Goal: Information Seeking & Learning: Check status

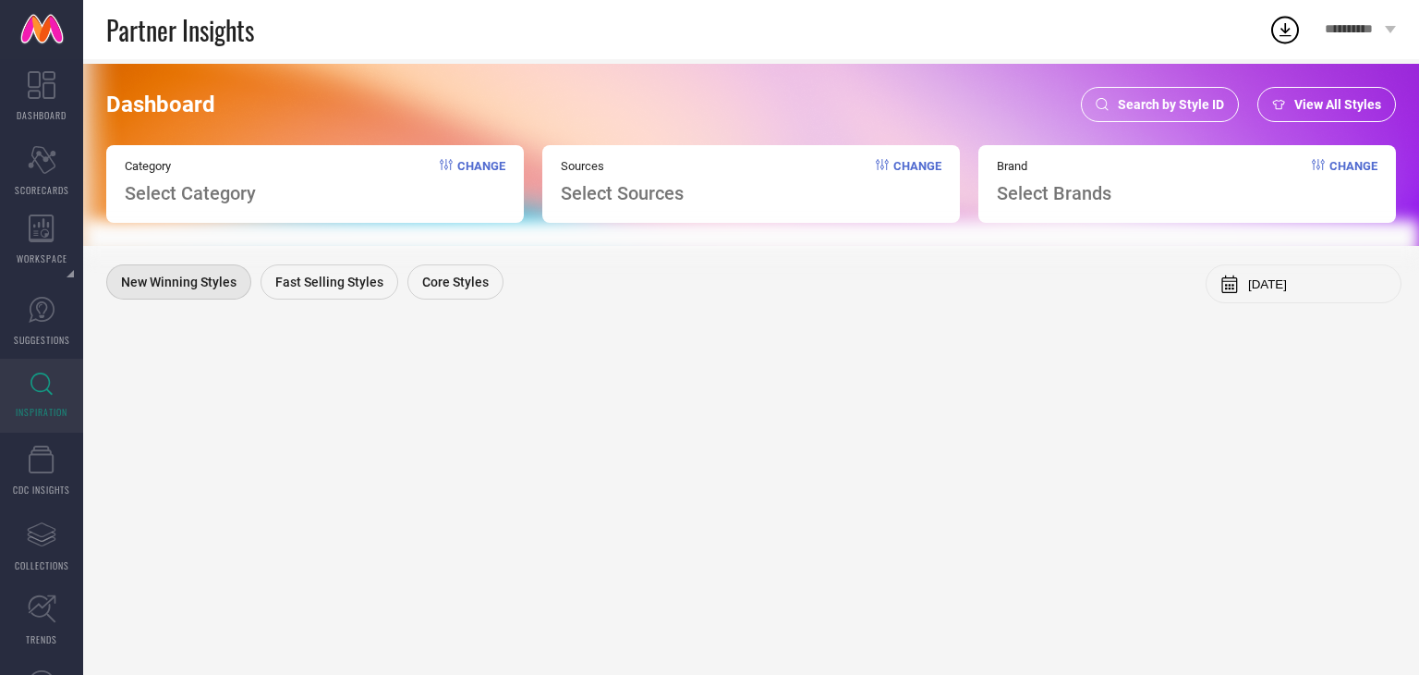
click at [1149, 118] on div "Search by Style ID" at bounding box center [1160, 104] width 158 height 35
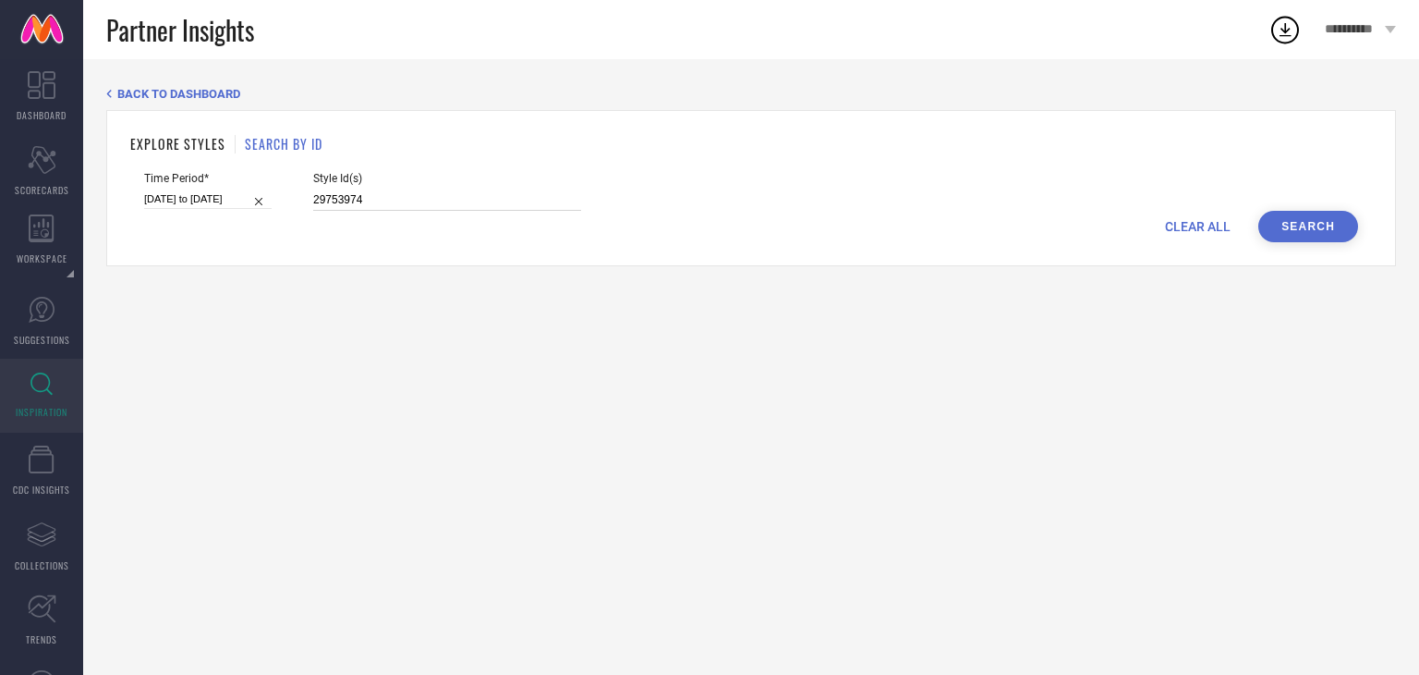
drag, startPoint x: 470, startPoint y: 193, endPoint x: 359, endPoint y: 188, distance: 111.0
click at [359, 188] on div "Style Id(s) 29753974" at bounding box center [447, 191] width 268 height 39
click at [1290, 202] on div "Time Period* [DATE] to [DATE] Style Id(s) 29753974" at bounding box center [751, 191] width 1214 height 39
click at [1286, 241] on div "EXPLORE STYLES SEARCH BY ID Time Period* [DATE] to [DATE] Style Id(s) 29753974 …" at bounding box center [751, 188] width 1290 height 156
click at [1296, 226] on button "Search" at bounding box center [1308, 226] width 100 height 31
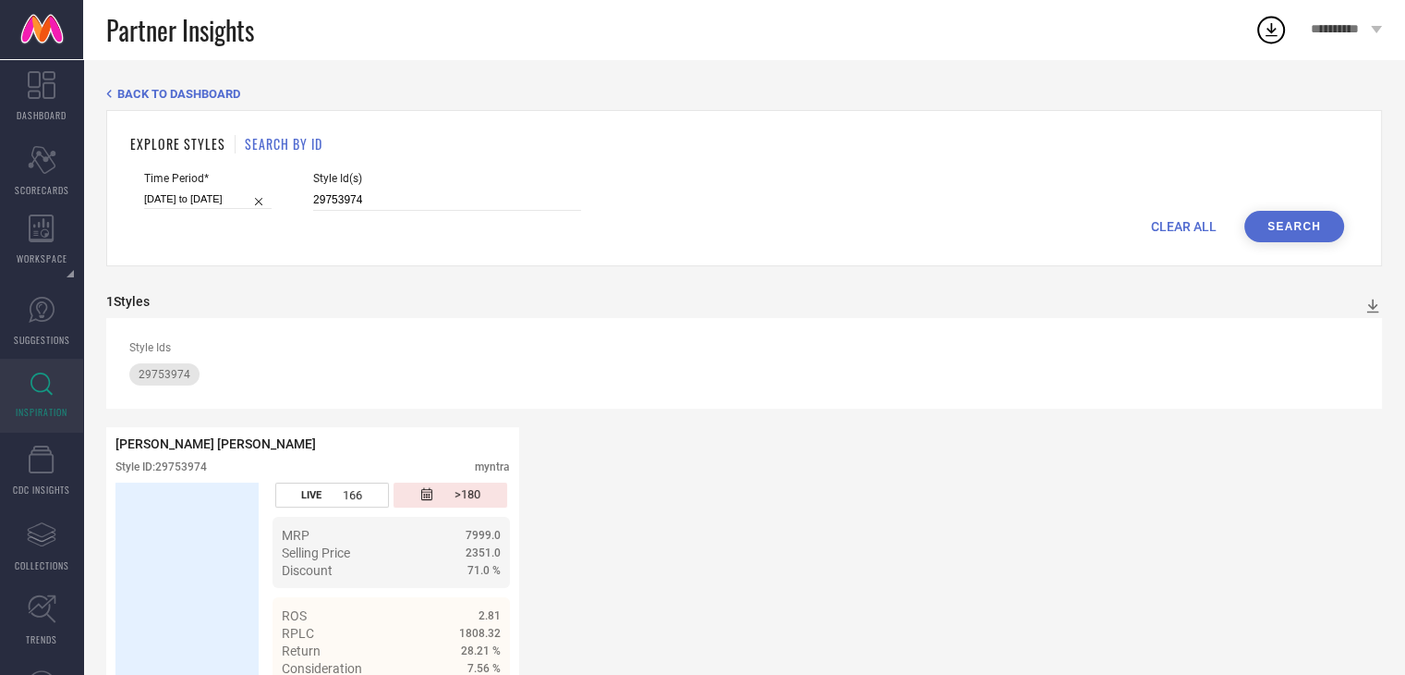
click at [224, 193] on input "[DATE] to [DATE]" at bounding box center [208, 198] width 128 height 19
select select "2"
select select "2025"
select select "3"
select select "2025"
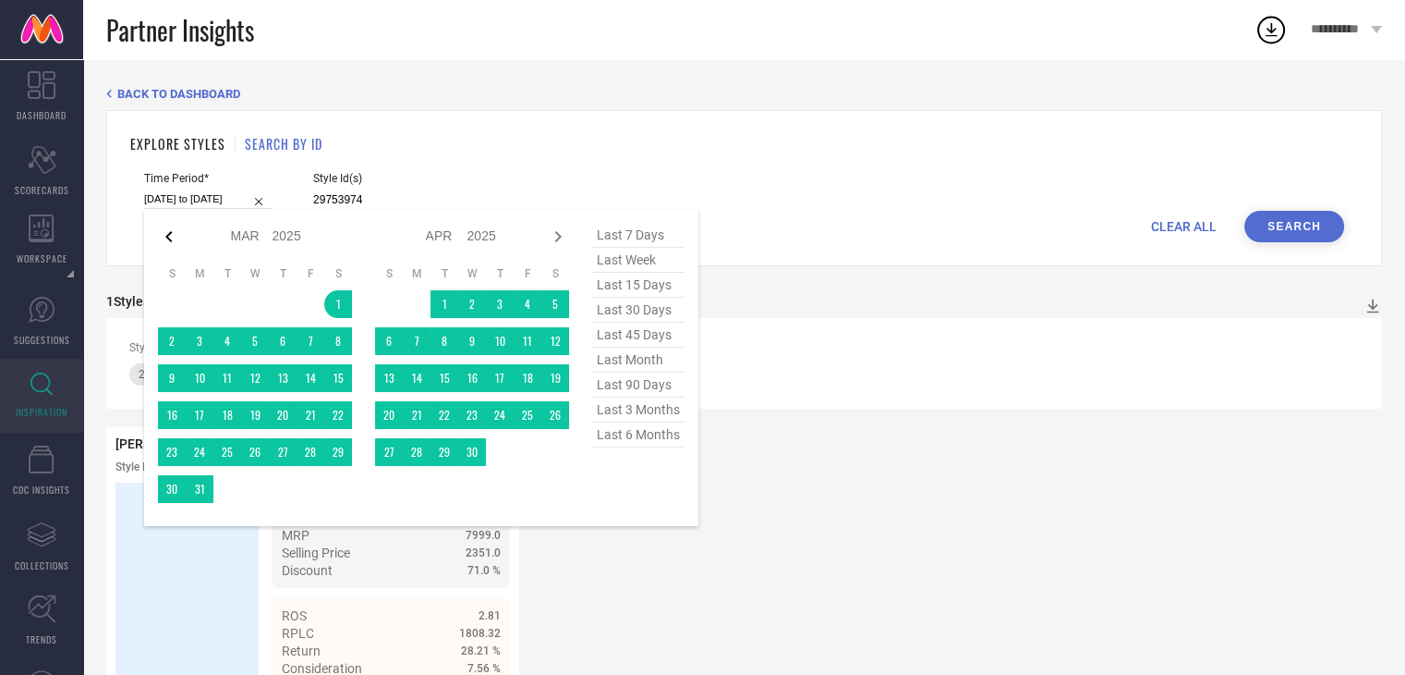
click at [168, 229] on icon at bounding box center [169, 236] width 22 height 22
select select "1"
select select "2025"
select select "2"
select select "2025"
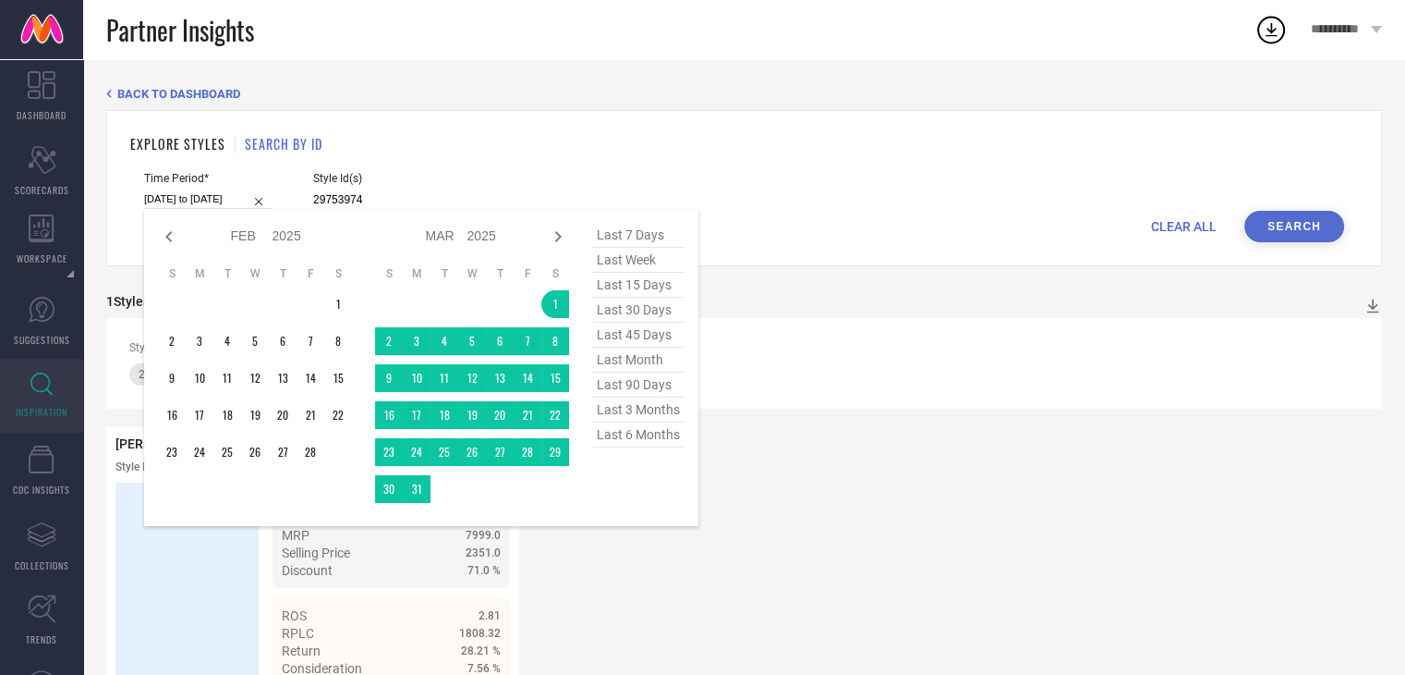
click at [168, 229] on icon at bounding box center [169, 236] width 22 height 22
select select "2025"
select select "1"
select select "2025"
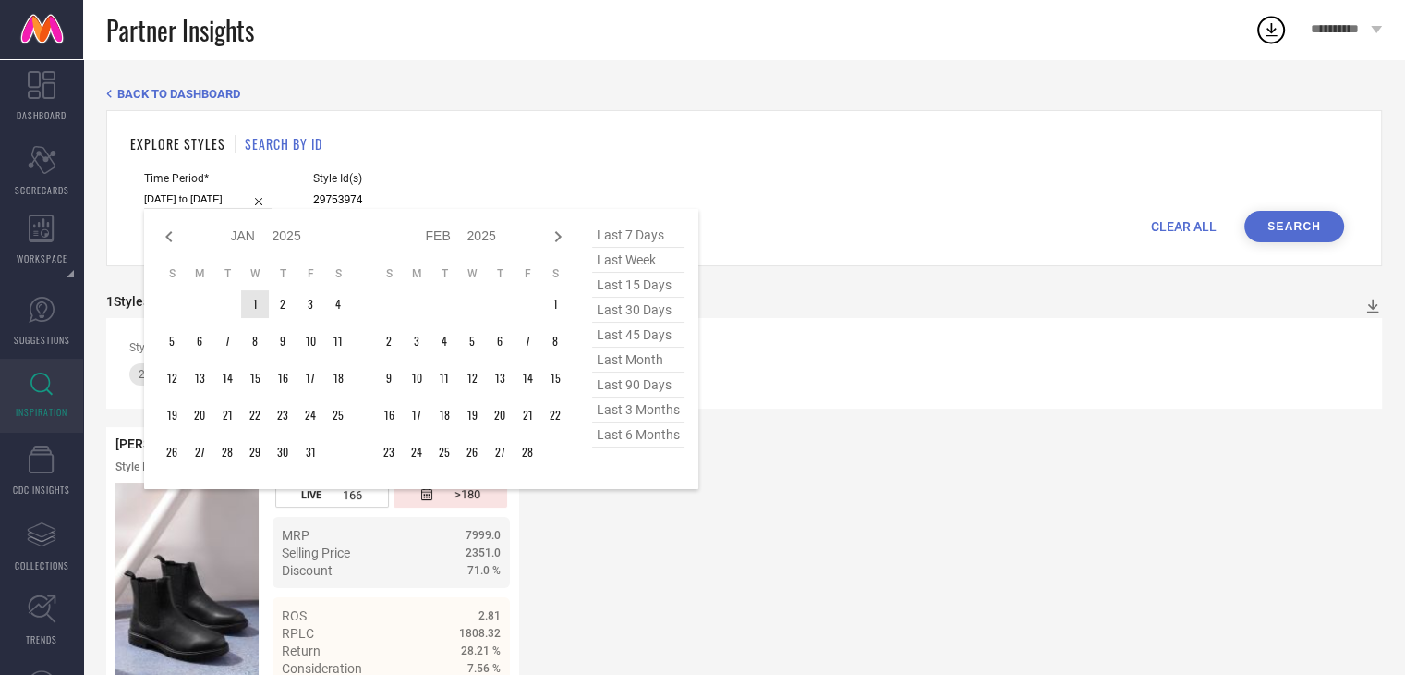
type input "After [DATE]"
click at [254, 301] on td "1" at bounding box center [255, 304] width 28 height 28
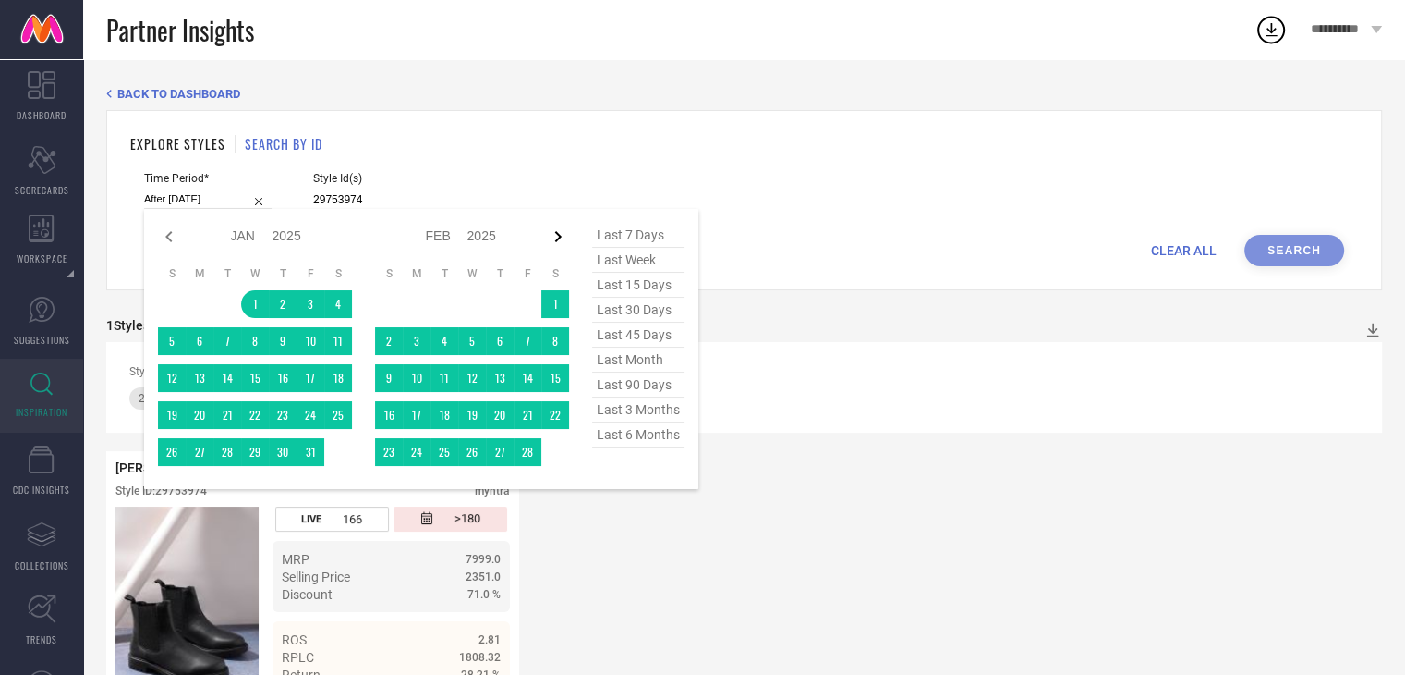
click at [558, 233] on icon at bounding box center [558, 236] width 6 height 11
select select "2"
select select "2025"
select select "3"
select select "2025"
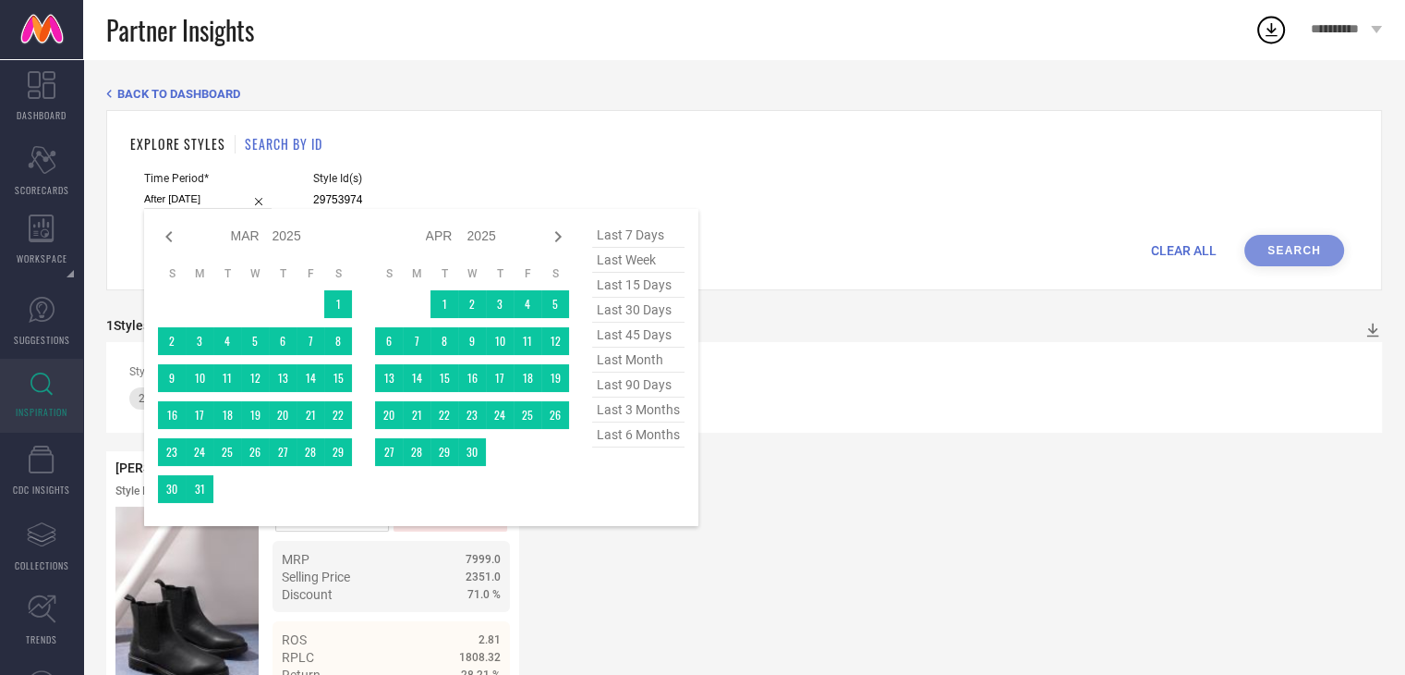
click at [558, 233] on icon at bounding box center [558, 236] width 6 height 11
select select "3"
select select "2025"
select select "4"
select select "2025"
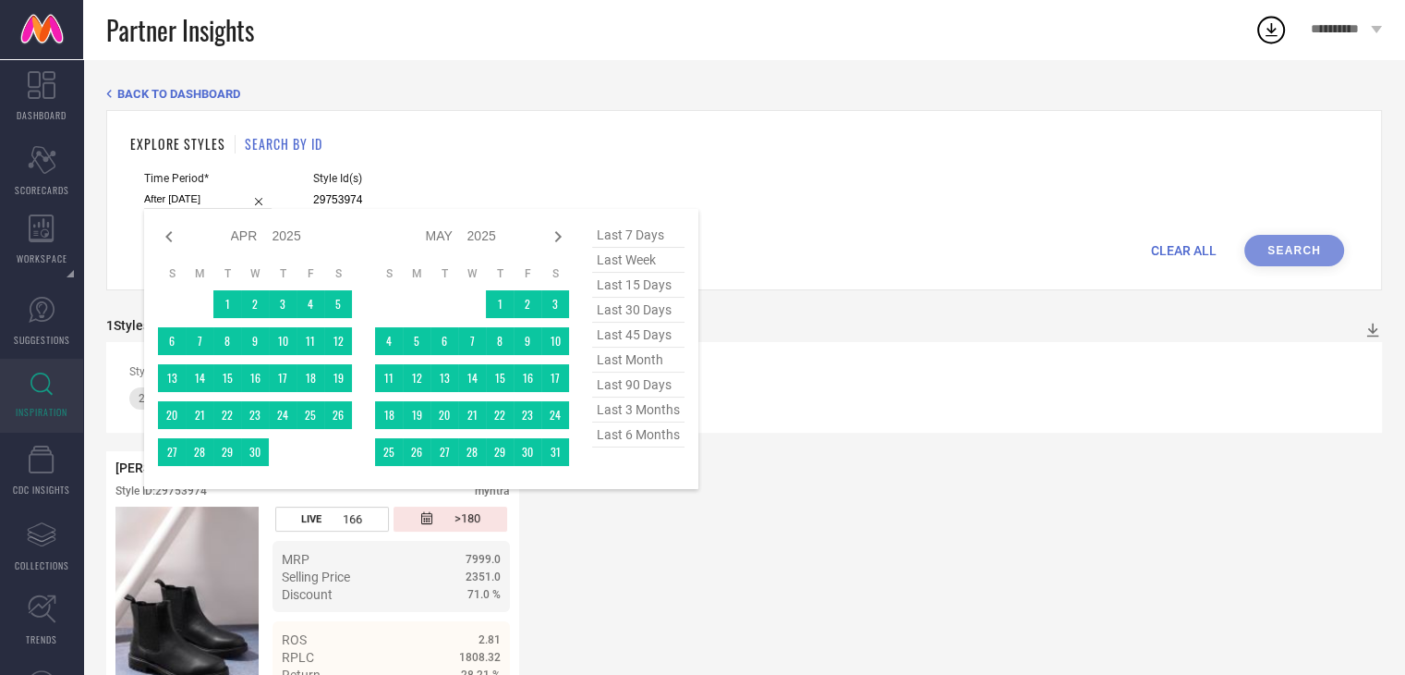
click at [558, 233] on icon at bounding box center [558, 236] width 6 height 11
select select "4"
select select "2025"
select select "5"
select select "2025"
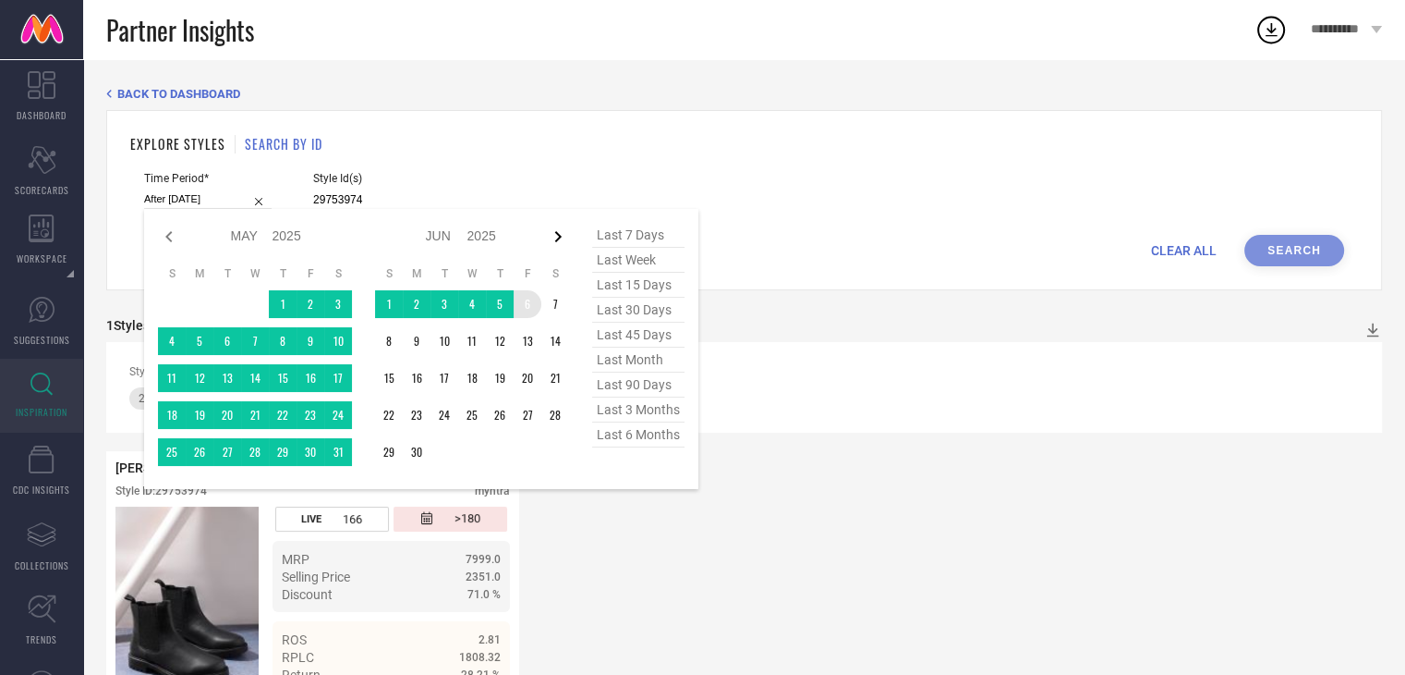
click at [558, 234] on icon at bounding box center [558, 236] width 6 height 11
select select "5"
select select "2025"
select select "6"
select select "2025"
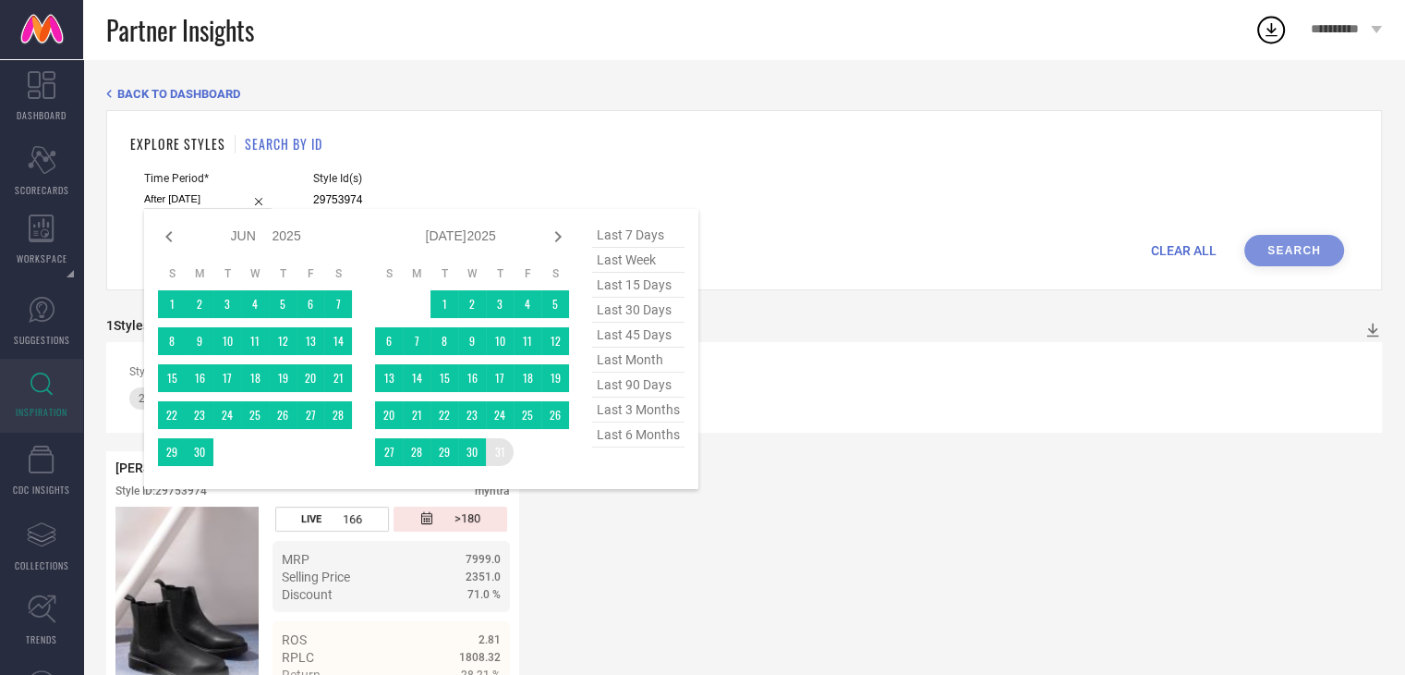
type input "[DATE] to [DATE]"
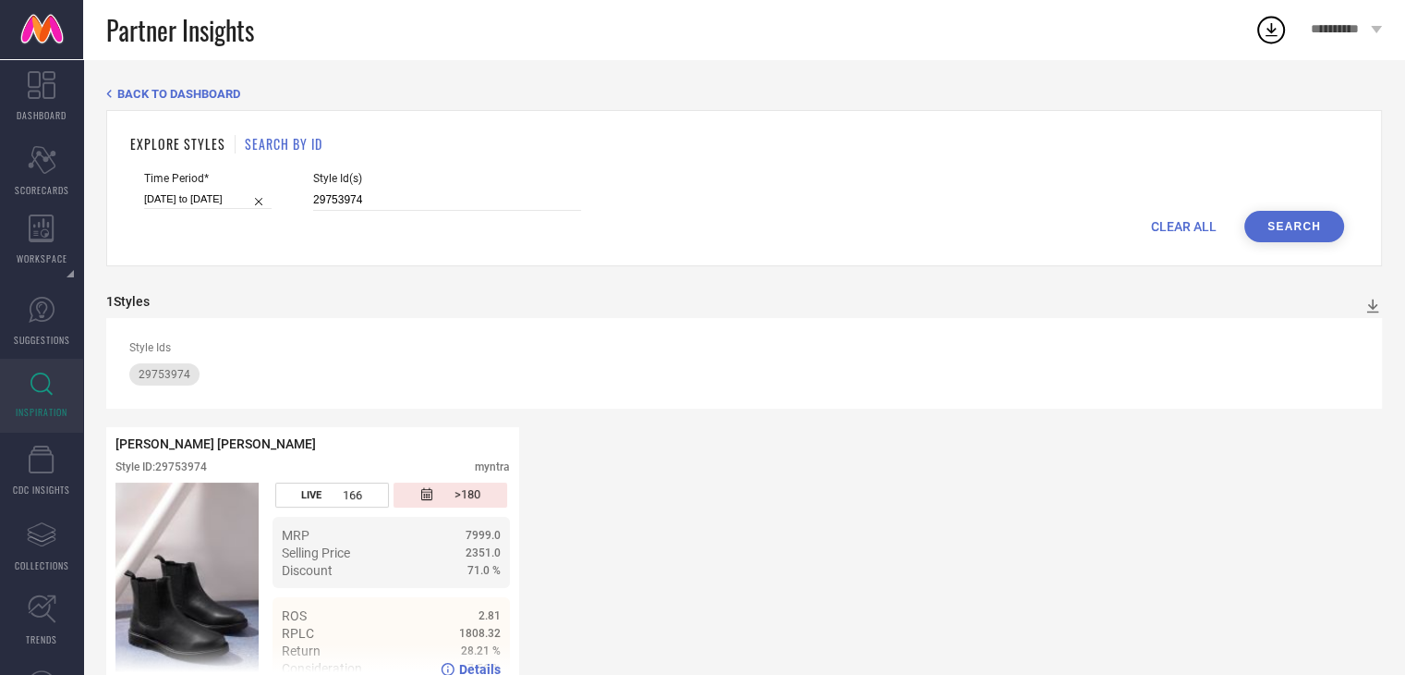
scroll to position [51, 0]
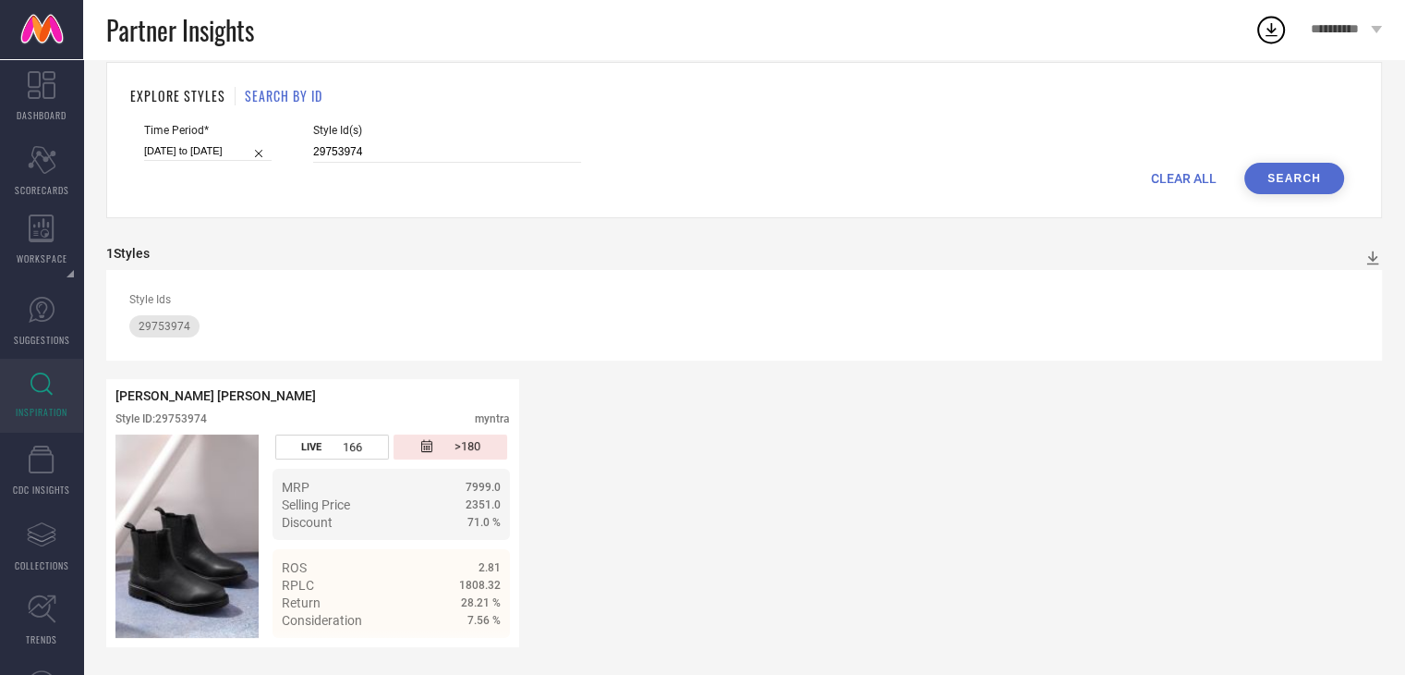
click at [1318, 164] on button "Search" at bounding box center [1295, 178] width 100 height 31
click at [480, 617] on span "Details" at bounding box center [480, 621] width 42 height 15
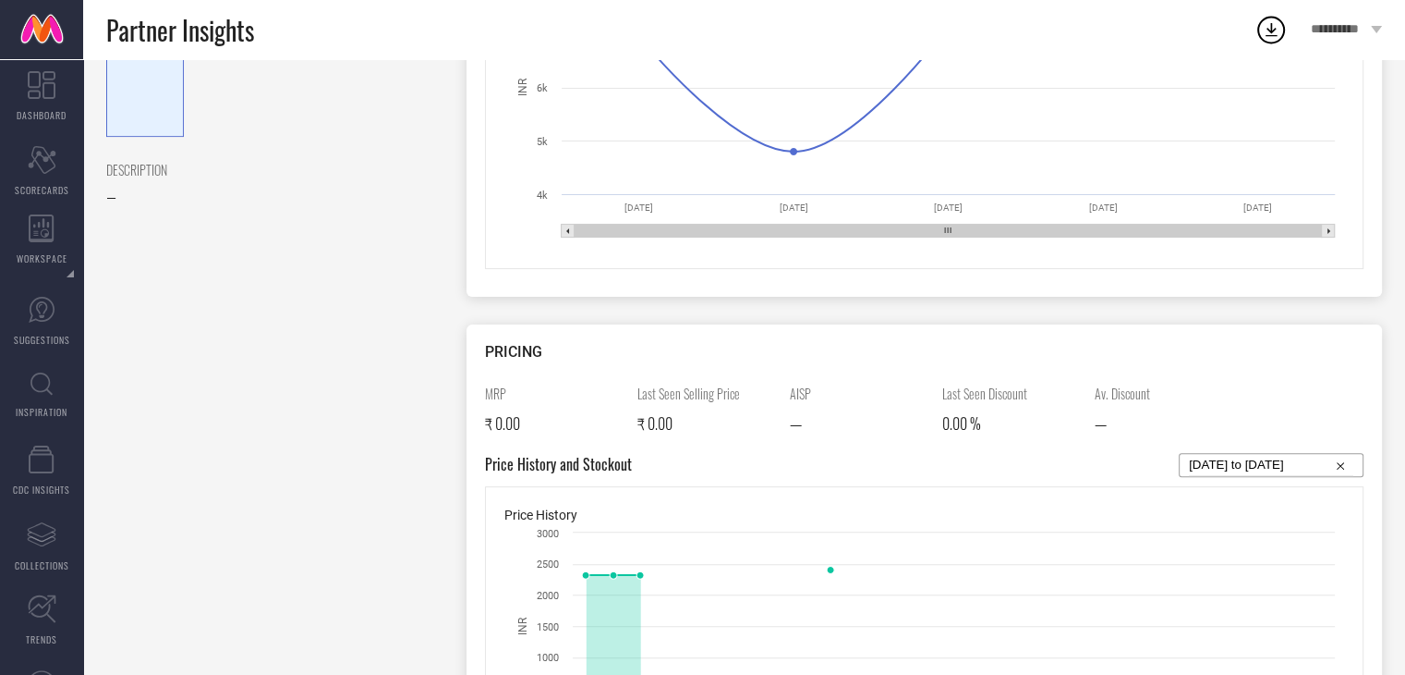
scroll to position [487, 0]
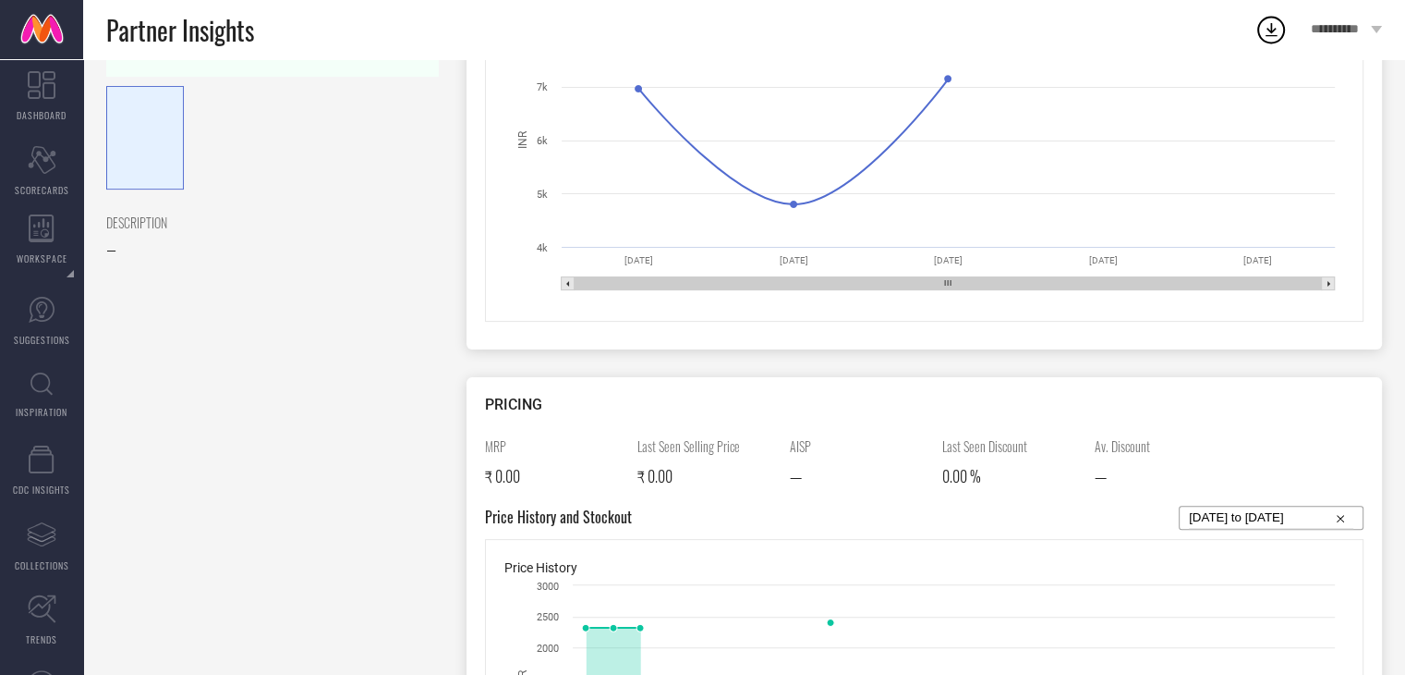
click at [1238, 507] on input "11-08-2025 to 09-09-2025" at bounding box center [1271, 517] width 164 height 22
select select "7"
select select "2025"
select select "8"
select select "2025"
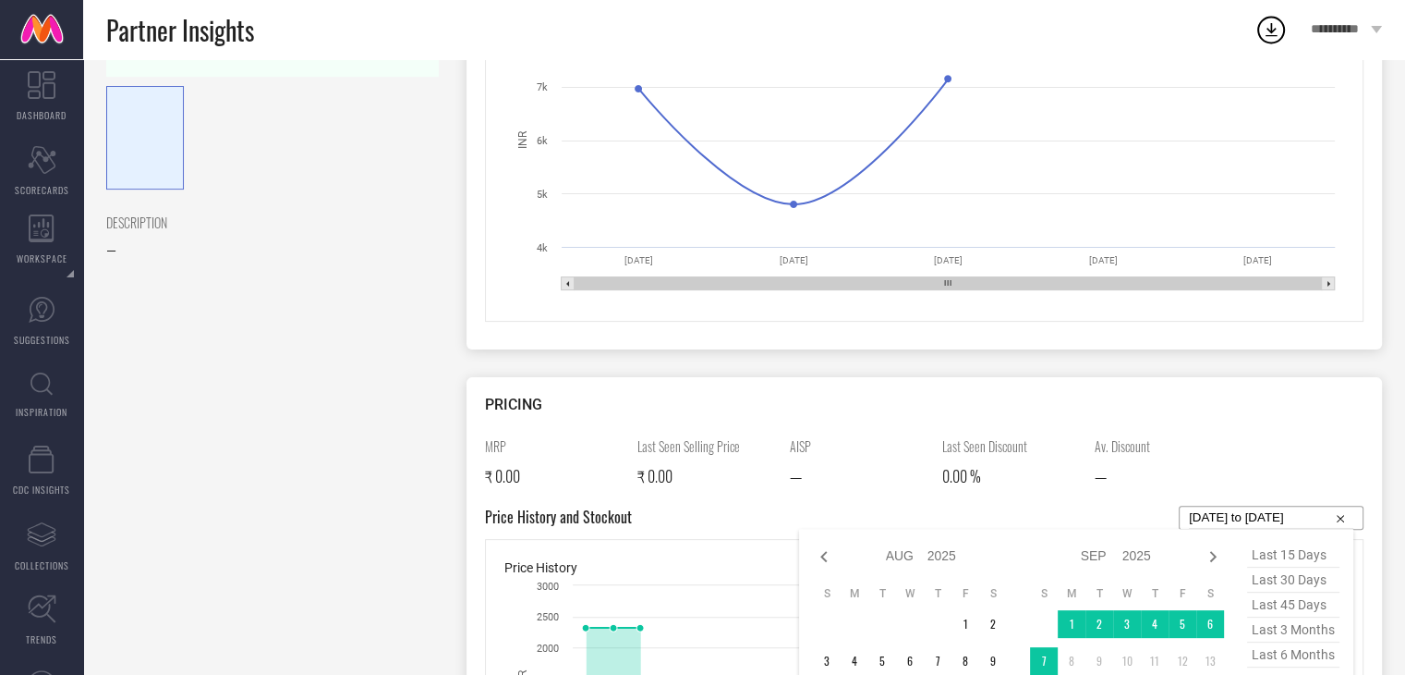
scroll to position [586, 0]
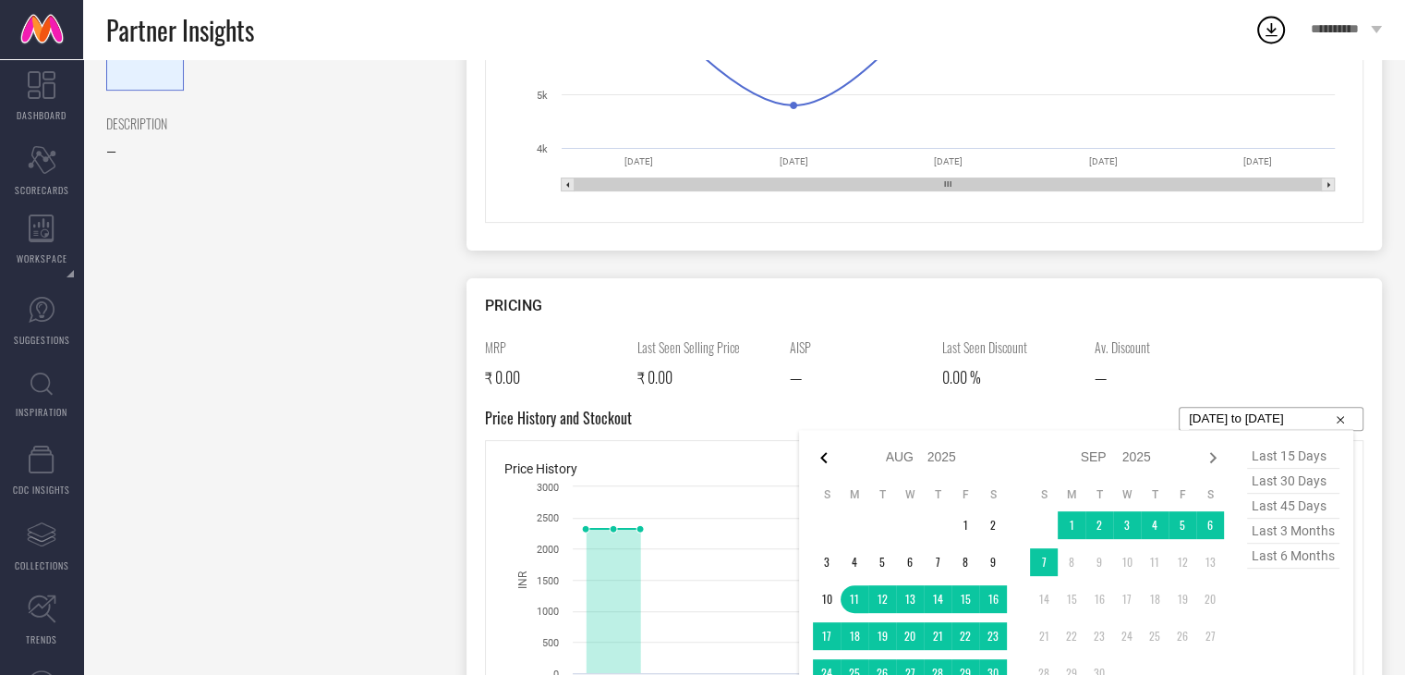
click at [817, 449] on icon at bounding box center [824, 457] width 22 height 22
select select "6"
select select "2025"
select select "7"
select select "2025"
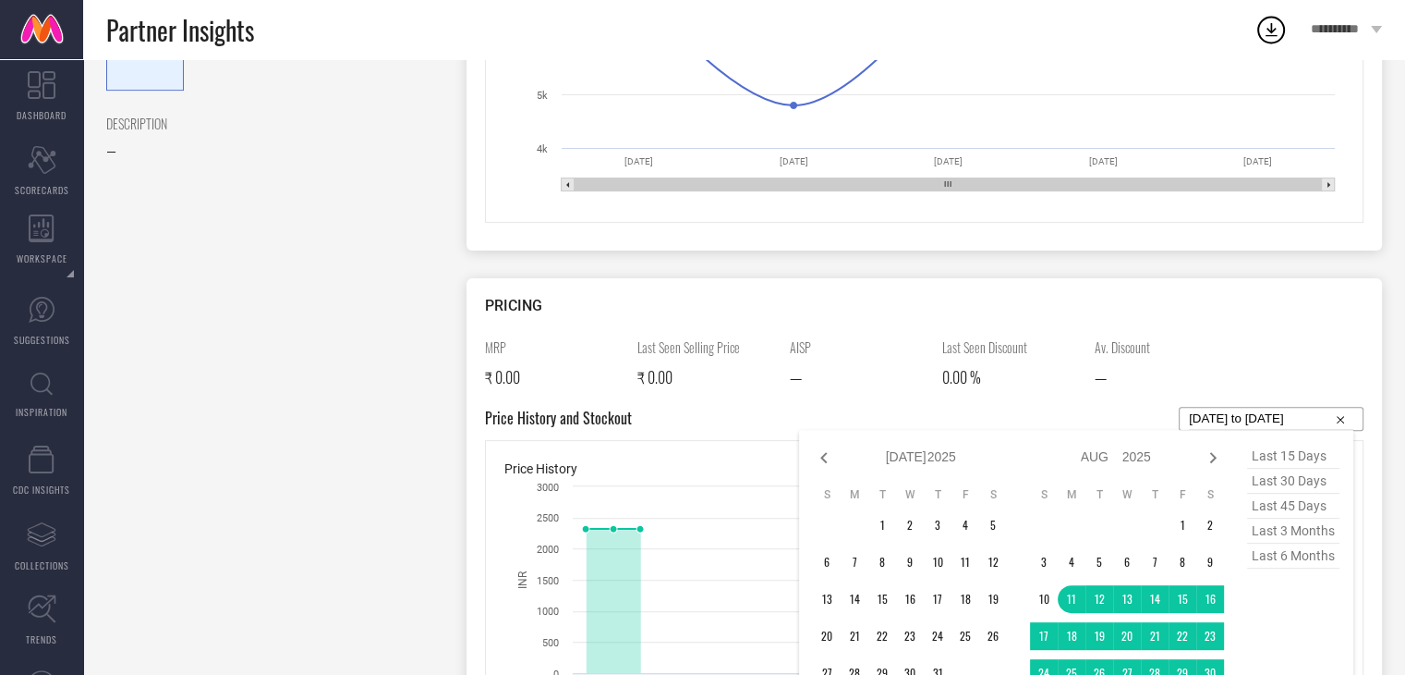
click at [817, 449] on icon at bounding box center [824, 457] width 22 height 22
select select "5"
select select "2025"
select select "6"
select select "2025"
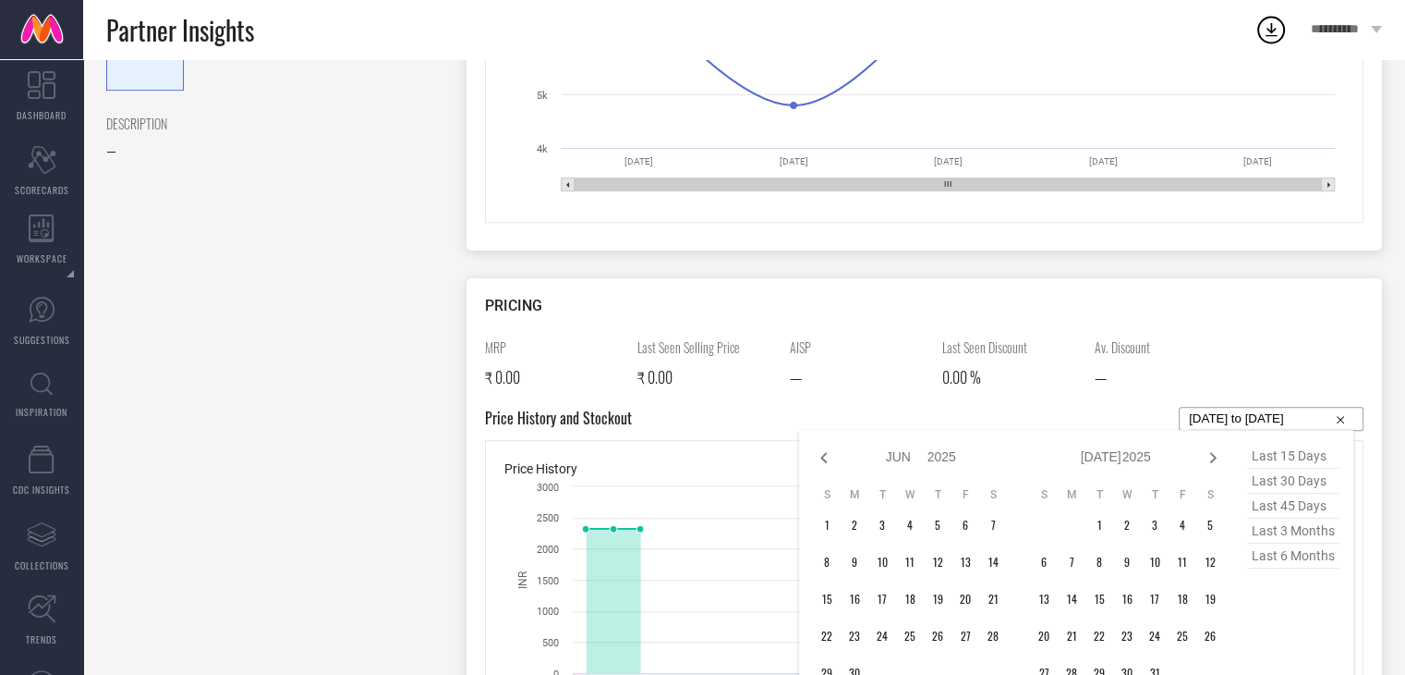
click at [817, 449] on icon at bounding box center [824, 457] width 22 height 22
select select "4"
select select "2025"
select select "5"
select select "2025"
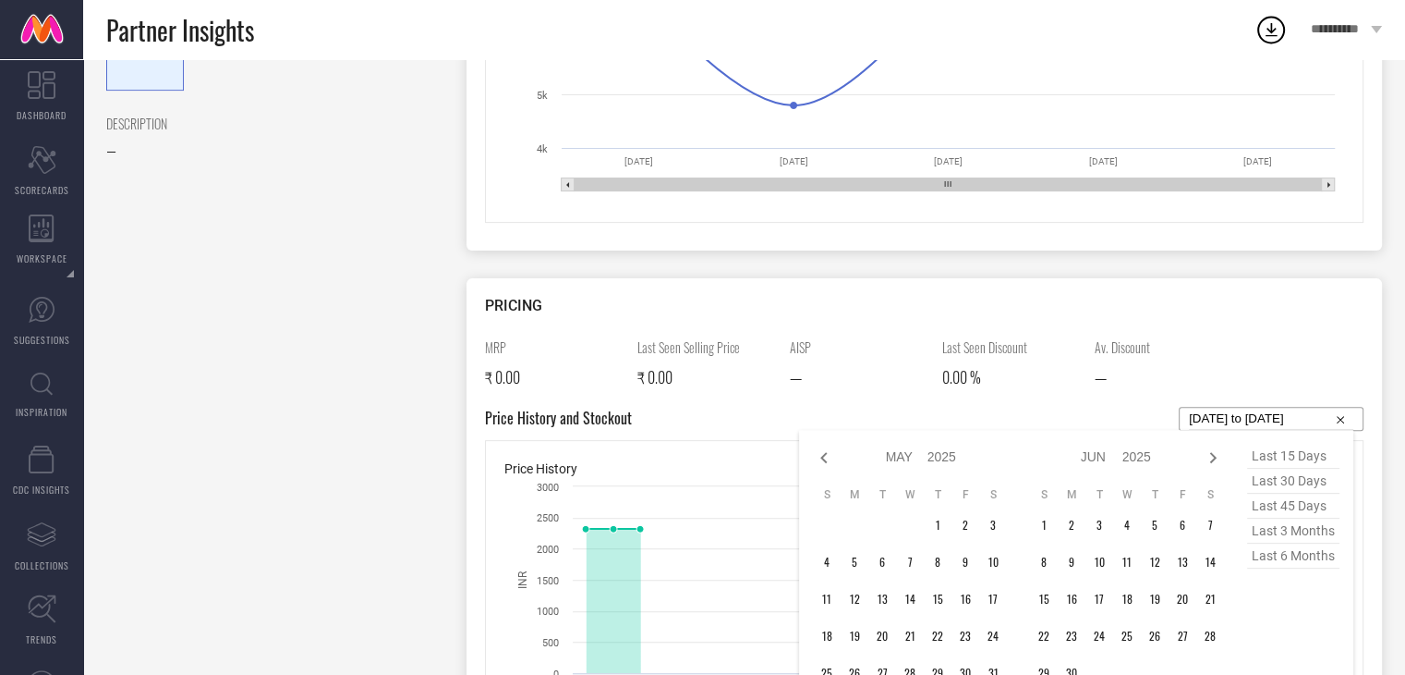
click at [817, 449] on icon at bounding box center [824, 457] width 22 height 22
select select "3"
select select "2025"
select select "4"
select select "2025"
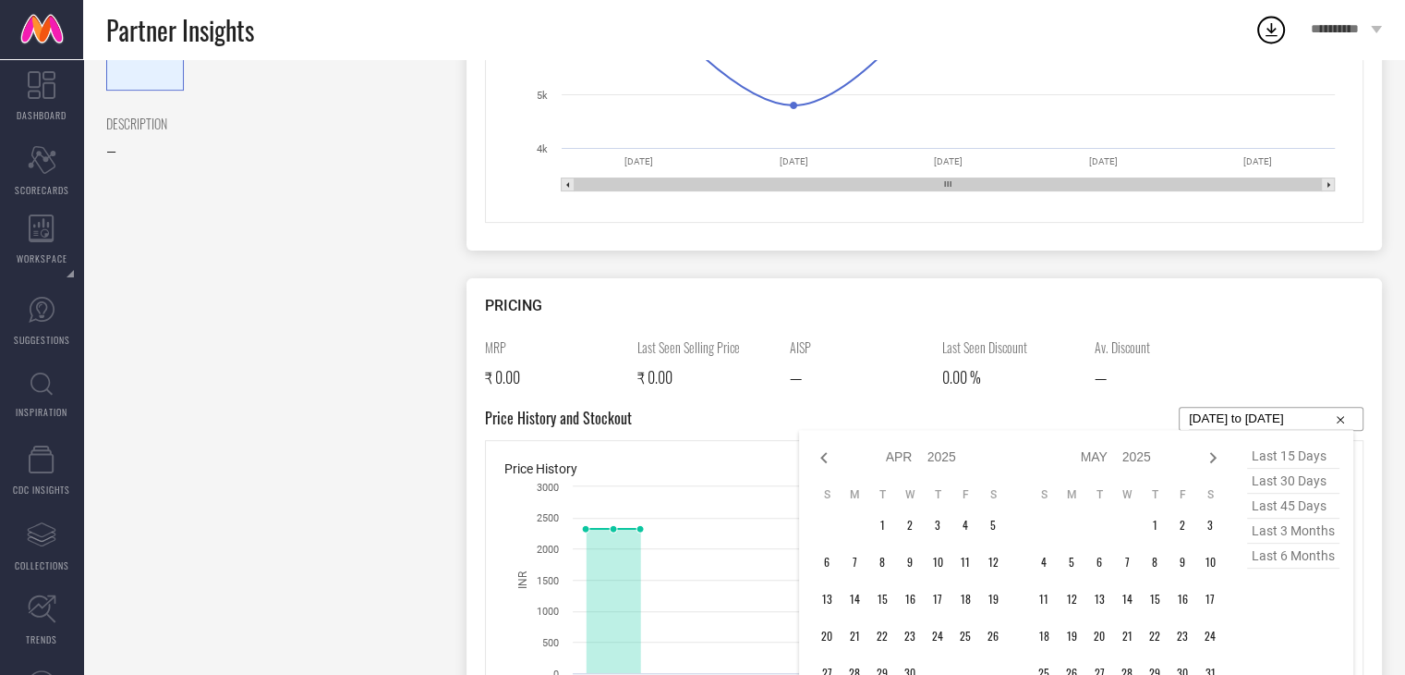
click at [817, 449] on icon at bounding box center [824, 457] width 22 height 22
select select "2"
select select "2025"
select select "3"
select select "2025"
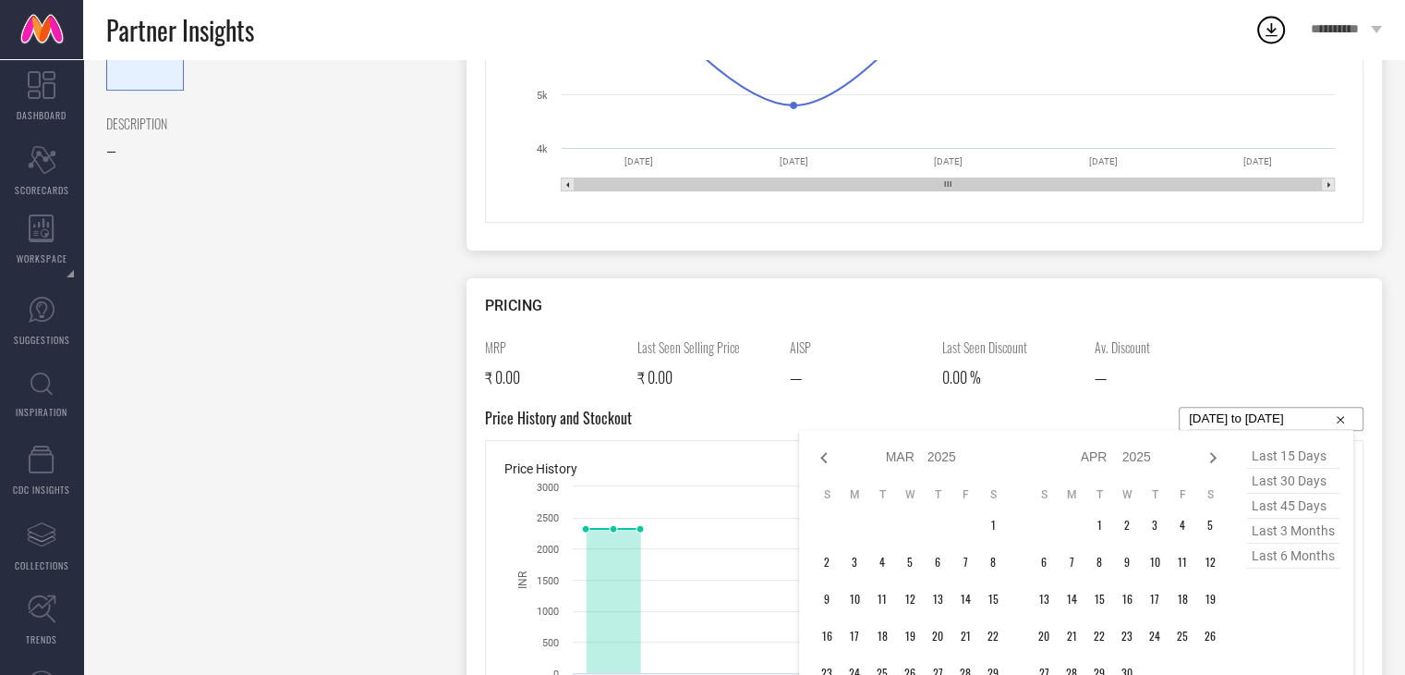
click at [817, 449] on icon at bounding box center [824, 457] width 22 height 22
select select "1"
select select "2025"
select select "2"
select select "2025"
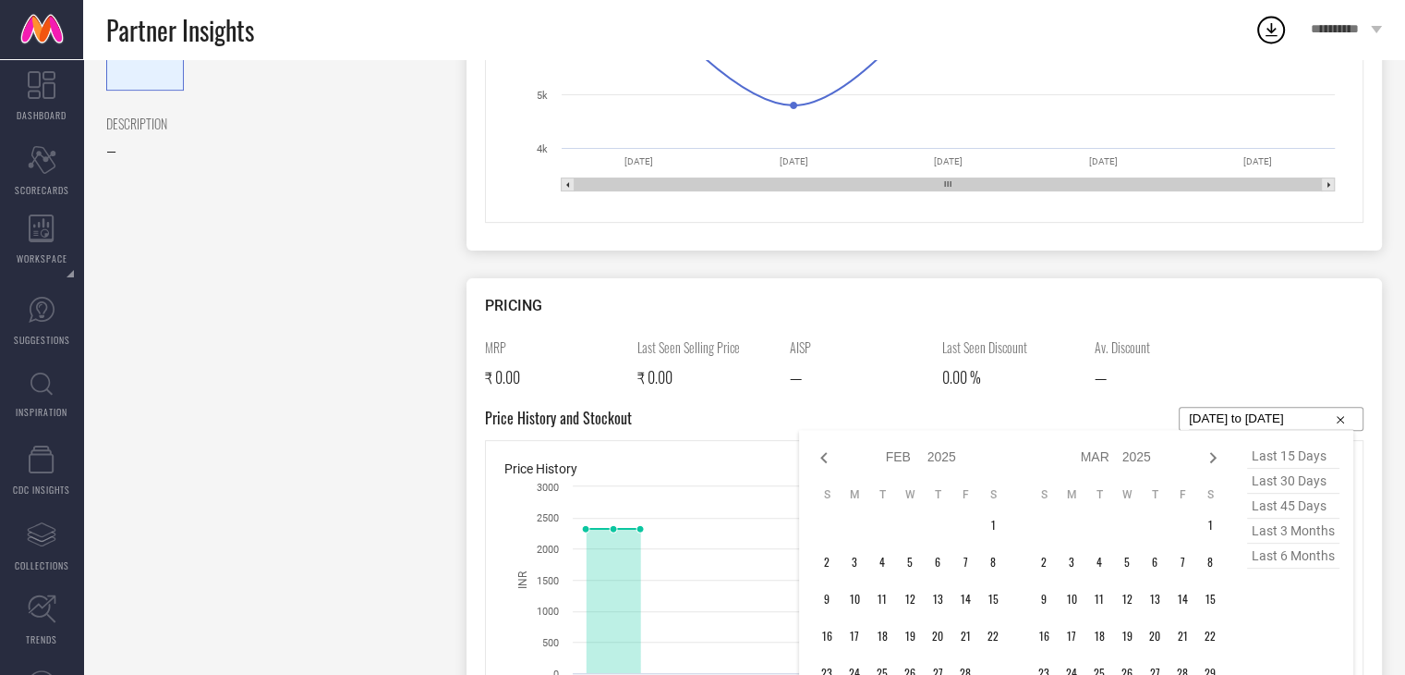
click at [817, 449] on icon at bounding box center [824, 457] width 22 height 22
select select "2025"
select select "1"
select select "2025"
click at [894, 517] on td at bounding box center [883, 525] width 28 height 28
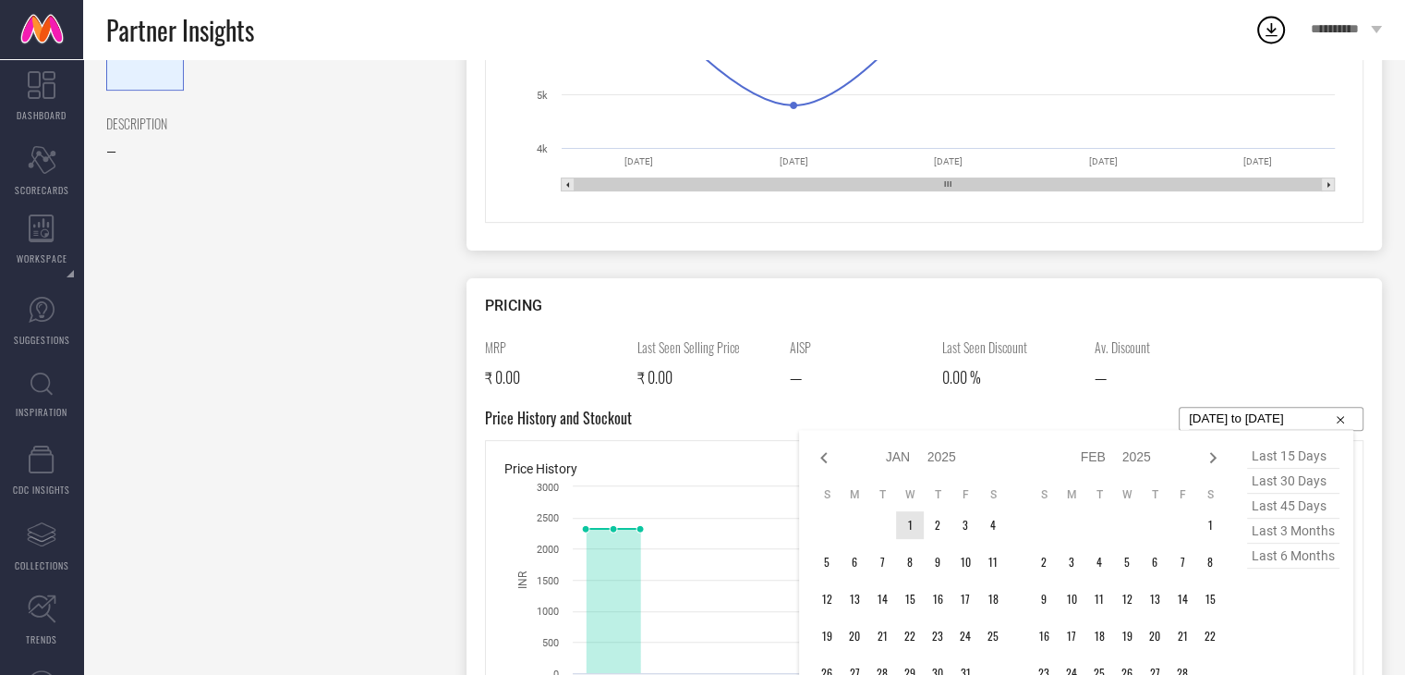
type input "After [DATE]"
click at [904, 522] on td "1" at bounding box center [910, 525] width 28 height 28
click at [1212, 451] on icon at bounding box center [1213, 457] width 22 height 22
select select "1"
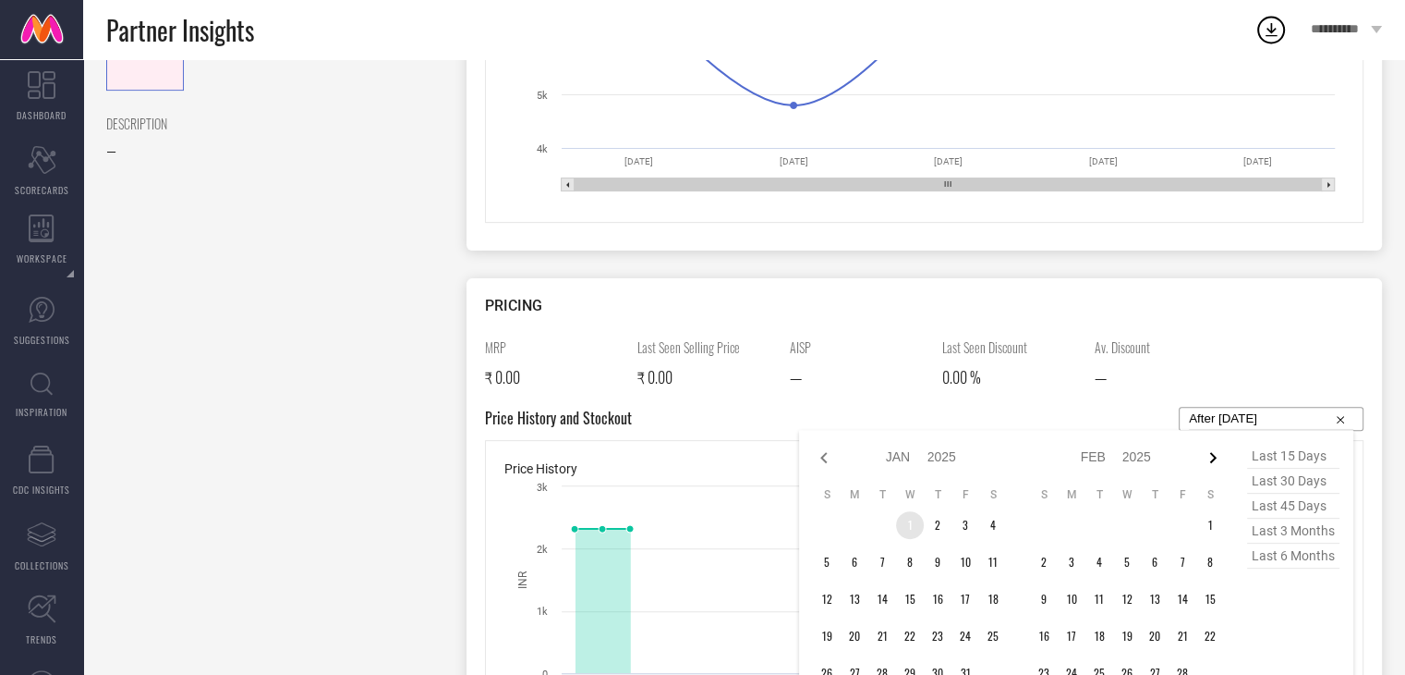
select select "2025"
select select "2"
select select "2025"
click at [1212, 451] on icon at bounding box center [1213, 457] width 22 height 22
select select "2"
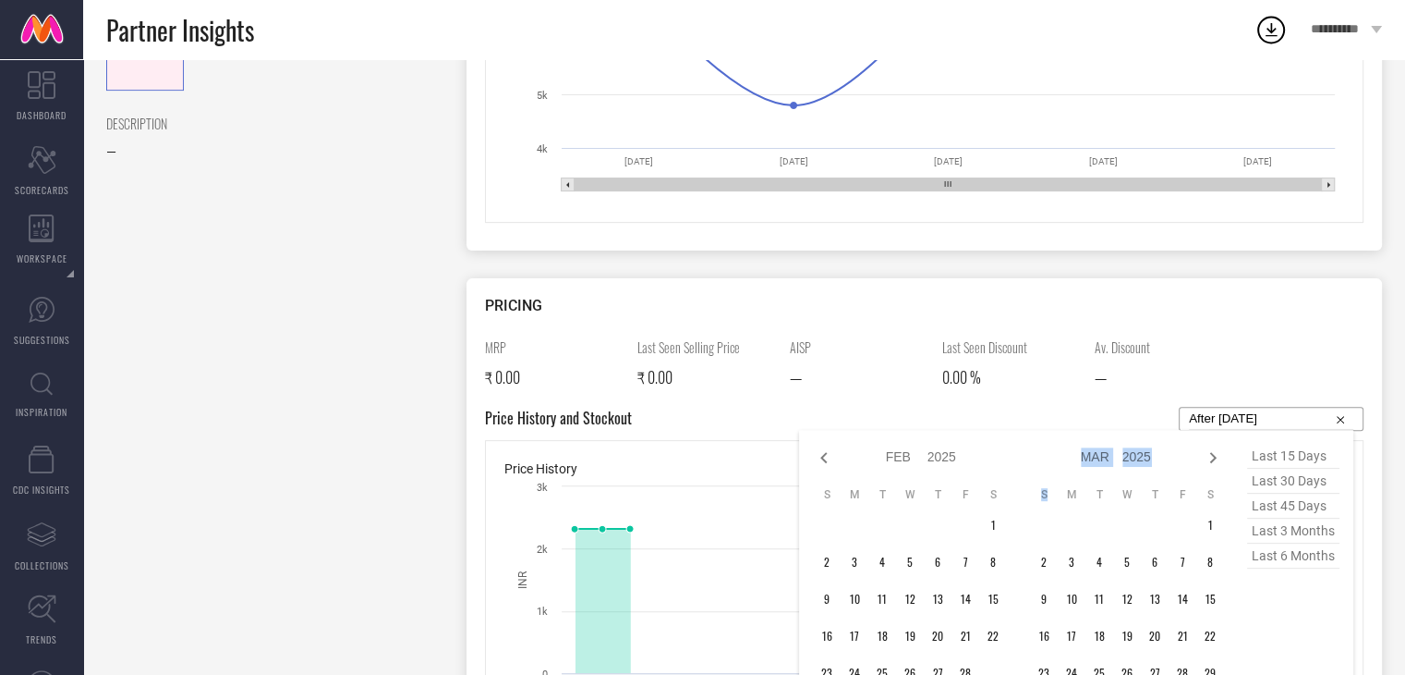
select select "2025"
select select "3"
select select "2025"
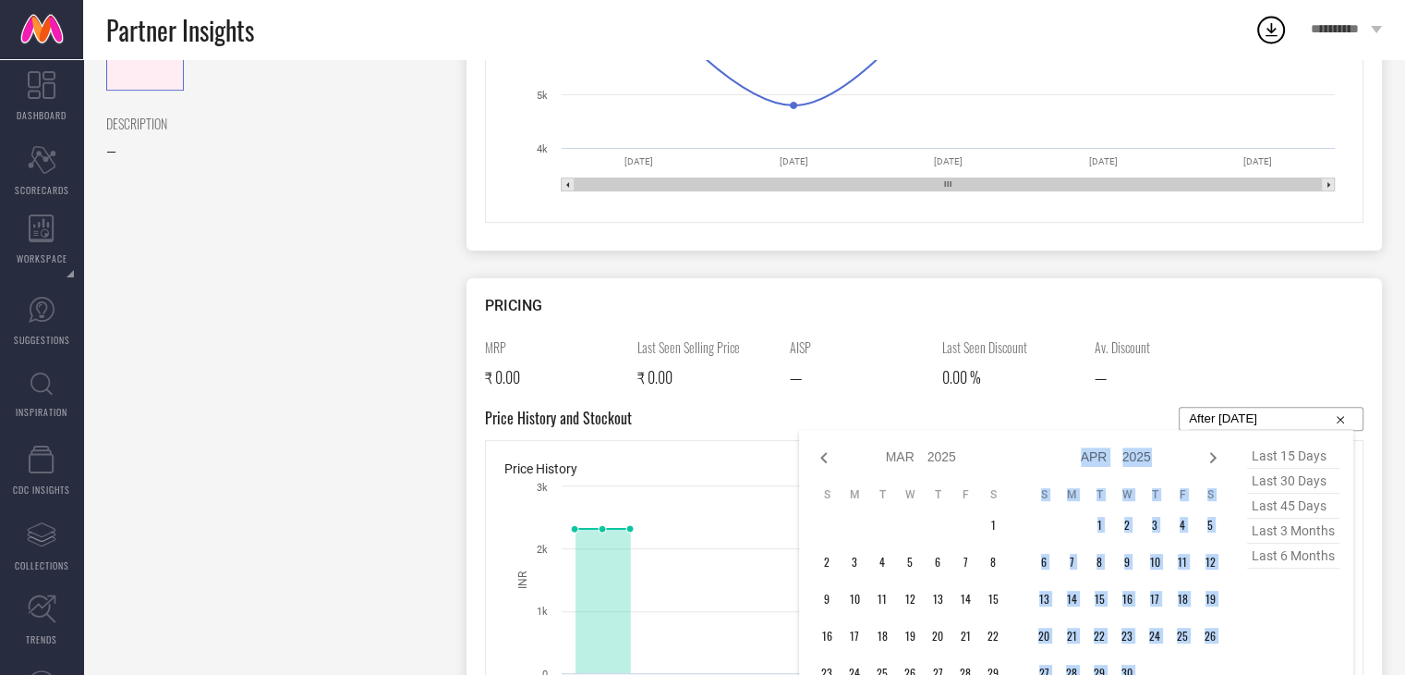
click at [1212, 451] on icon at bounding box center [1213, 457] width 22 height 22
select select "3"
select select "2025"
select select "4"
select select "2025"
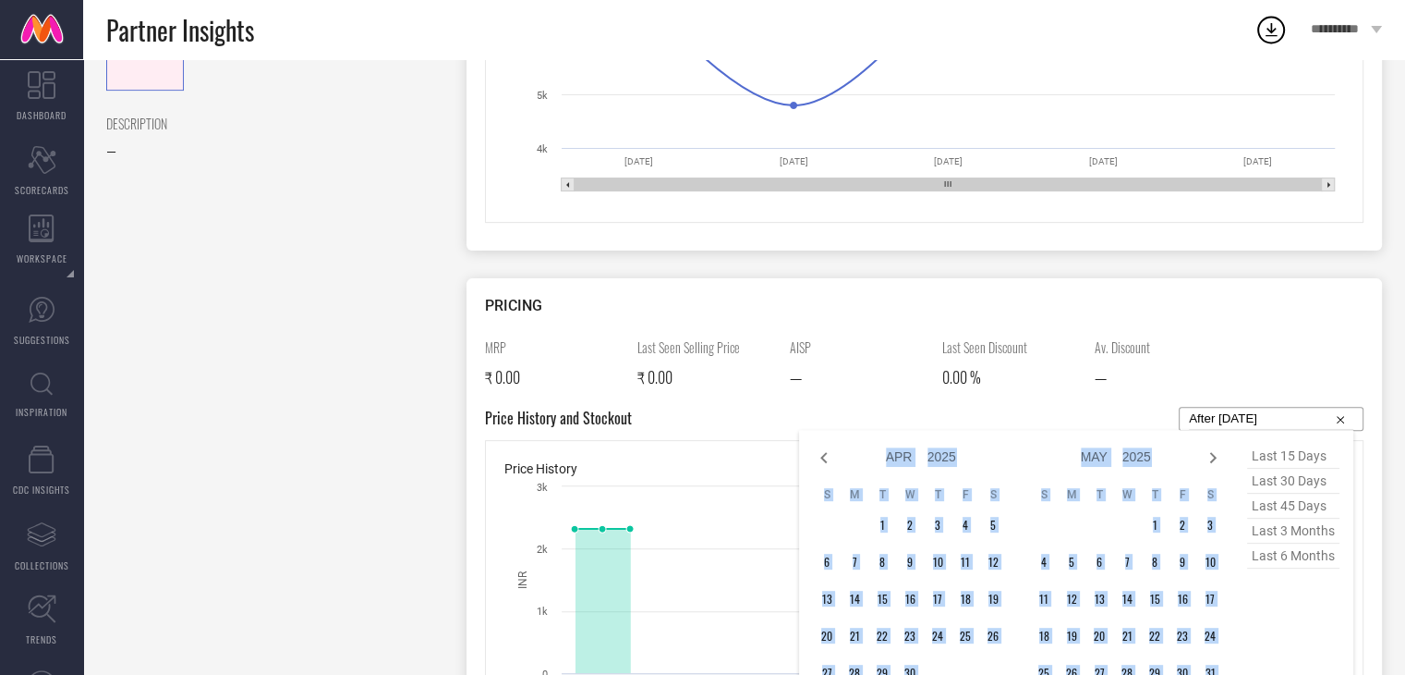
click at [1212, 451] on icon at bounding box center [1213, 457] width 22 height 22
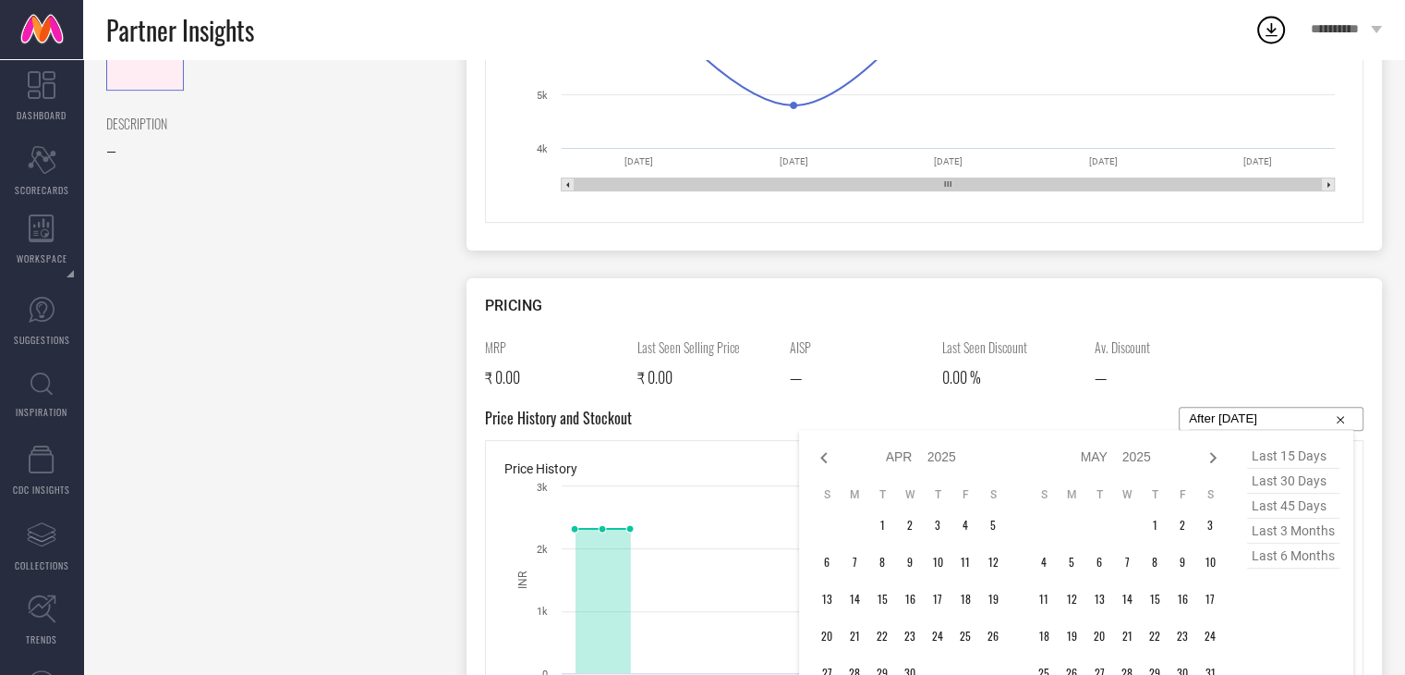
select select "4"
select select "2025"
select select "5"
select select "2025"
click at [1212, 451] on icon at bounding box center [1213, 457] width 22 height 22
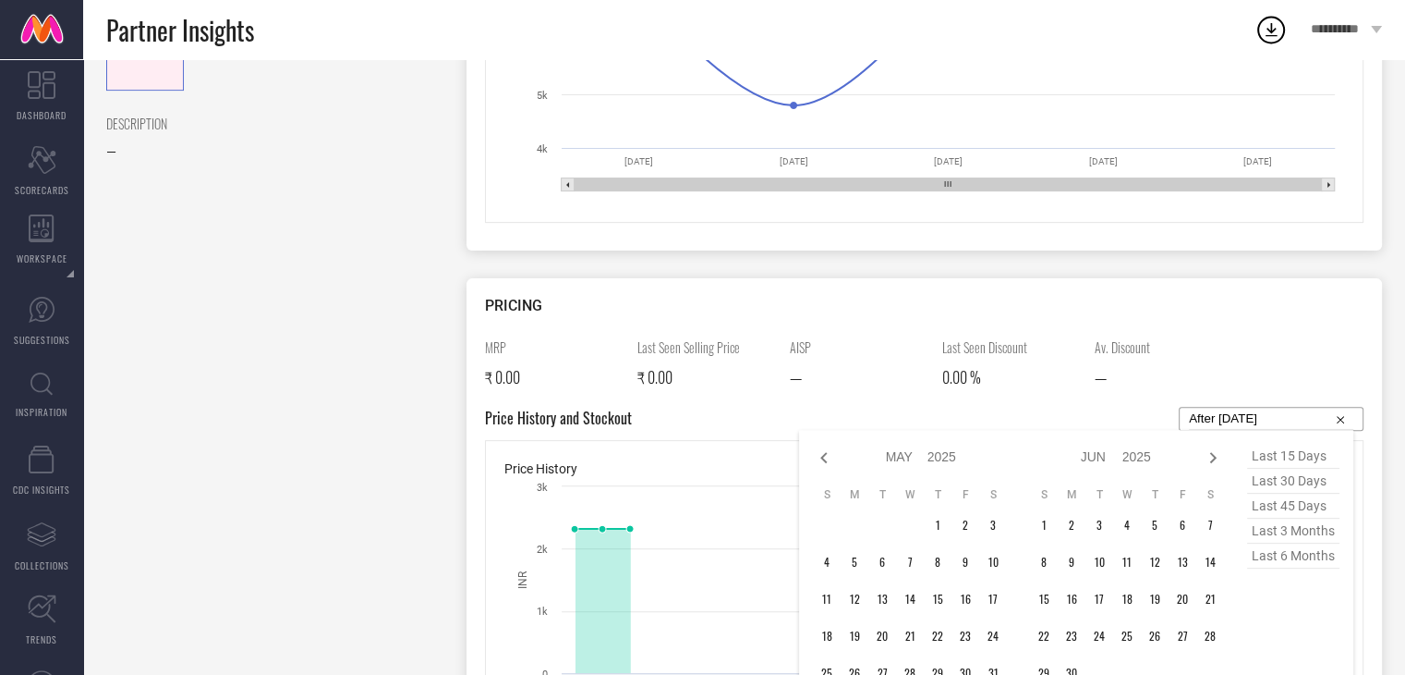
select select "5"
select select "2025"
select select "6"
select select "2025"
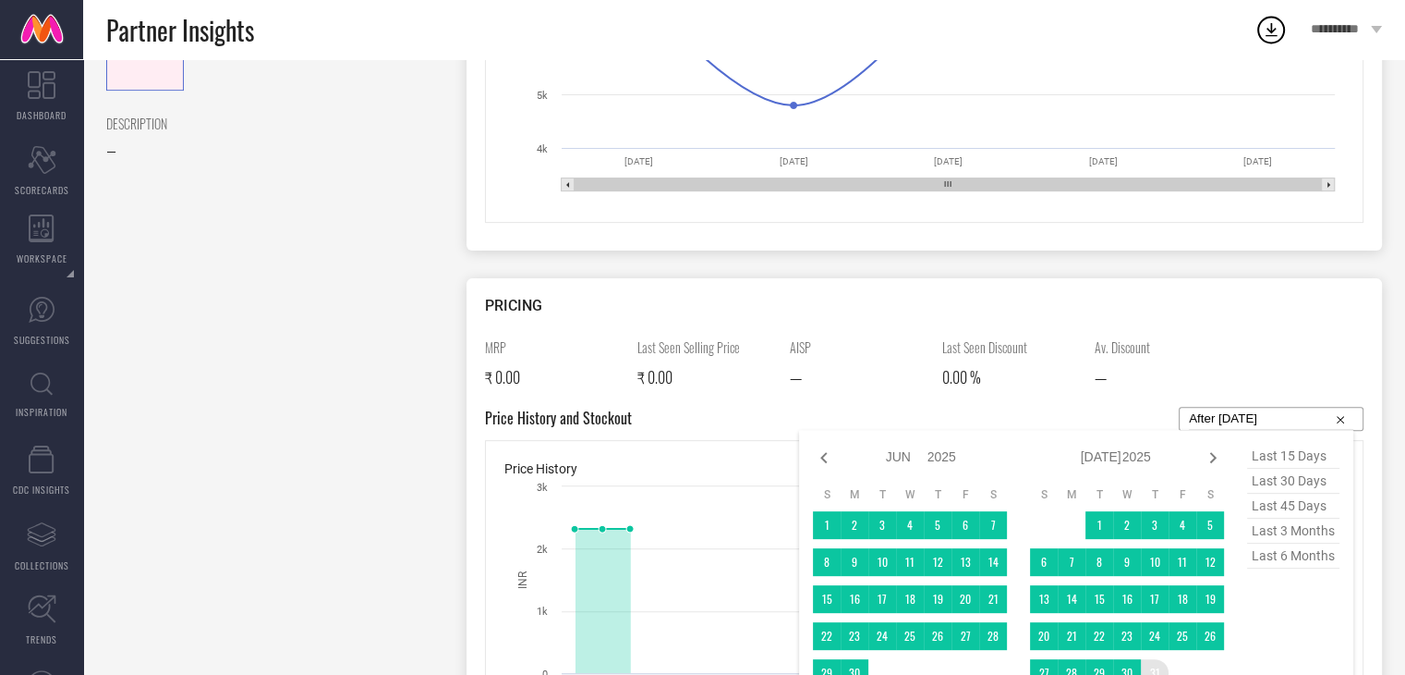
type input "[DATE] to [DATE]"
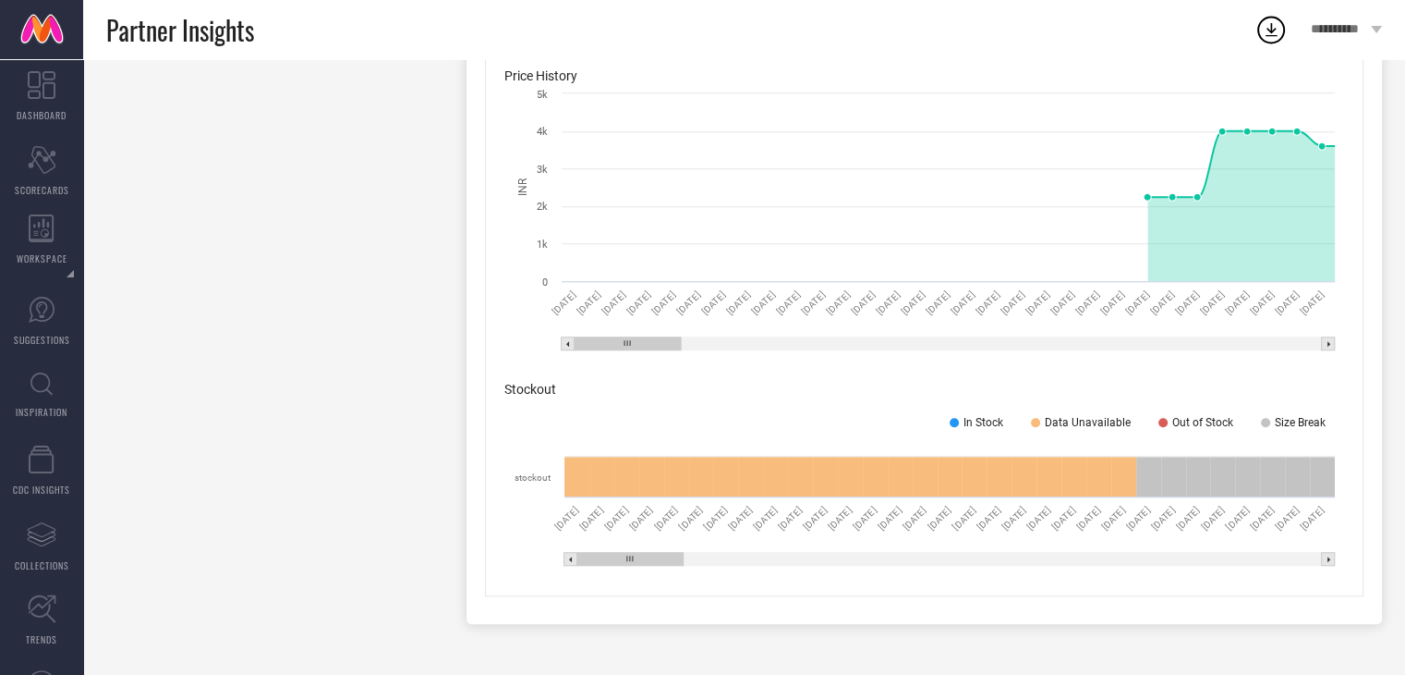
scroll to position [994, 0]
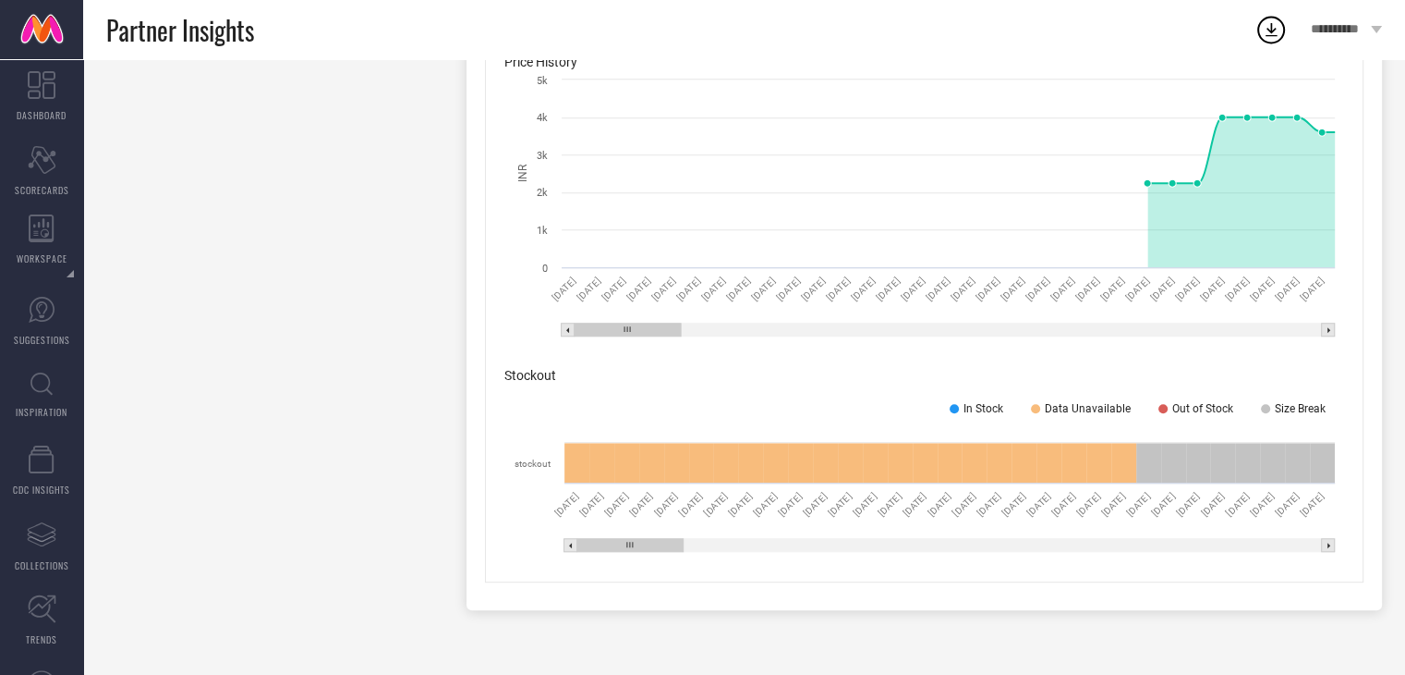
click at [1003, 544] on rect at bounding box center [950, 545] width 771 height 13
drag, startPoint x: 883, startPoint y: 543, endPoint x: 560, endPoint y: 511, distance: 325.0
click at [560, 511] on icon "Created with Highcharts 9.3.3 31 Jan 25 30 Jan 25 29 Jan 25 28 Jan 25 27 Jan 25…" at bounding box center [924, 497] width 840 height 129
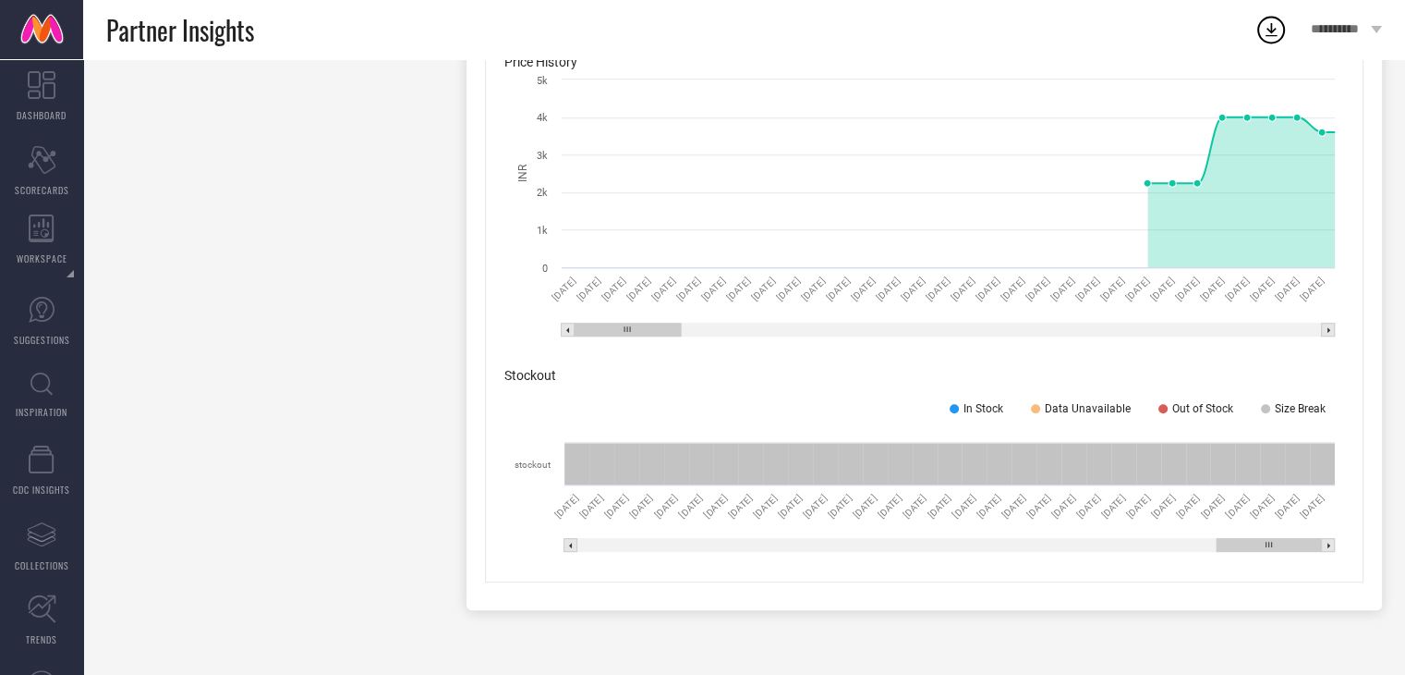
drag, startPoint x: 665, startPoint y: 548, endPoint x: 1346, endPoint y: 503, distance: 682.5
click at [1346, 503] on div "Price History Created with Highcharts 9.3.3 INR 01 Jan 25 02 Jan 25 03 Jan 25 0…" at bounding box center [924, 307] width 879 height 549
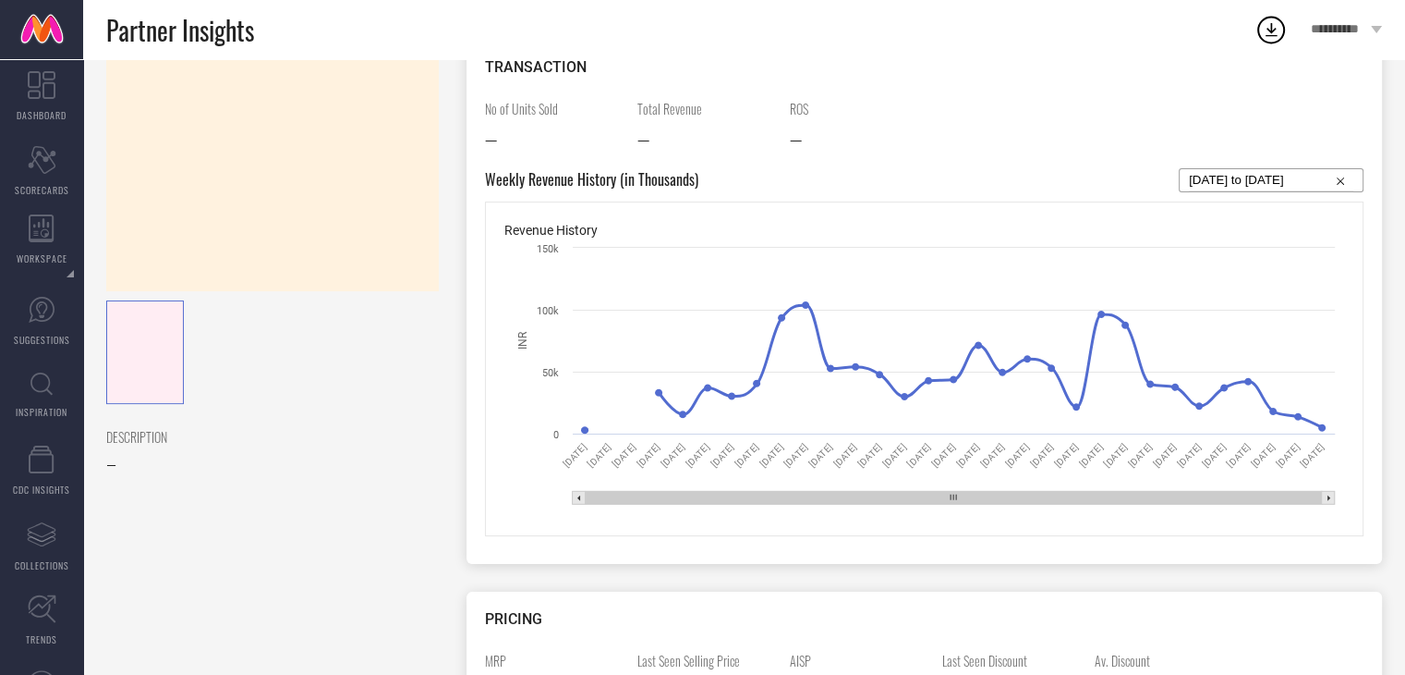
scroll to position [0, 0]
